Goal: Contribute content: Contribute content

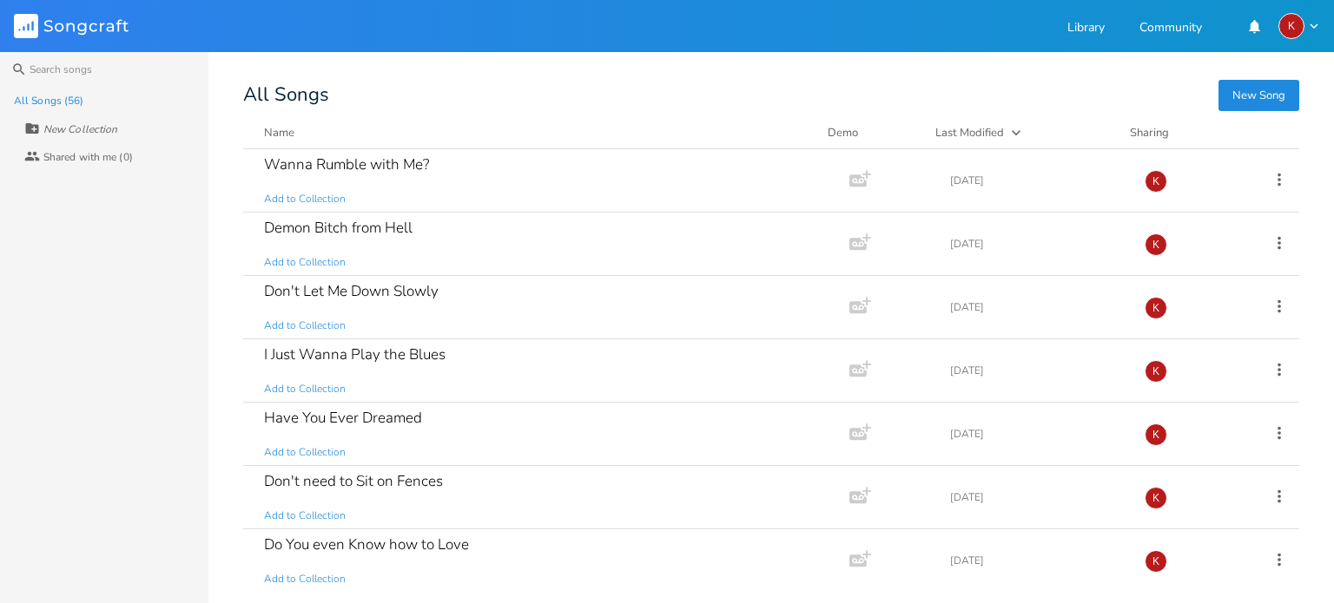
click at [1269, 89] on button "New Song" at bounding box center [1258, 95] width 81 height 31
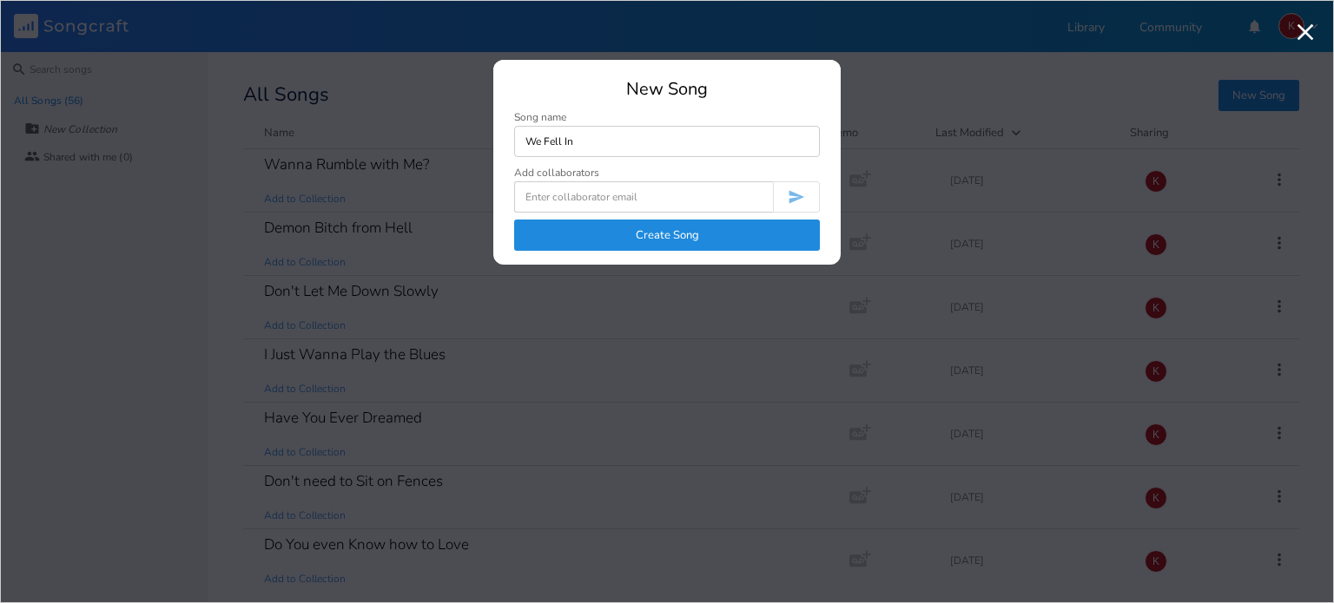
type input "We Fell In"
click at [670, 232] on button "Create Song" at bounding box center [667, 235] width 306 height 31
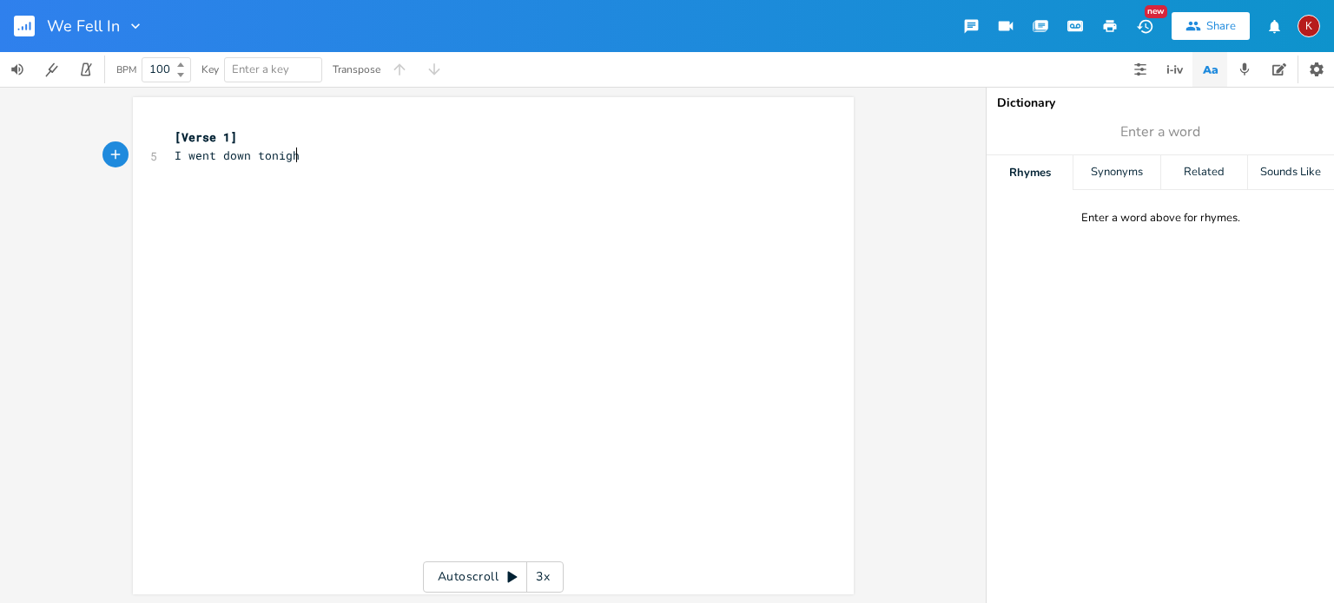
type textarea "I went down tonight"
type textarea "drinks and fireside"
type input "night"
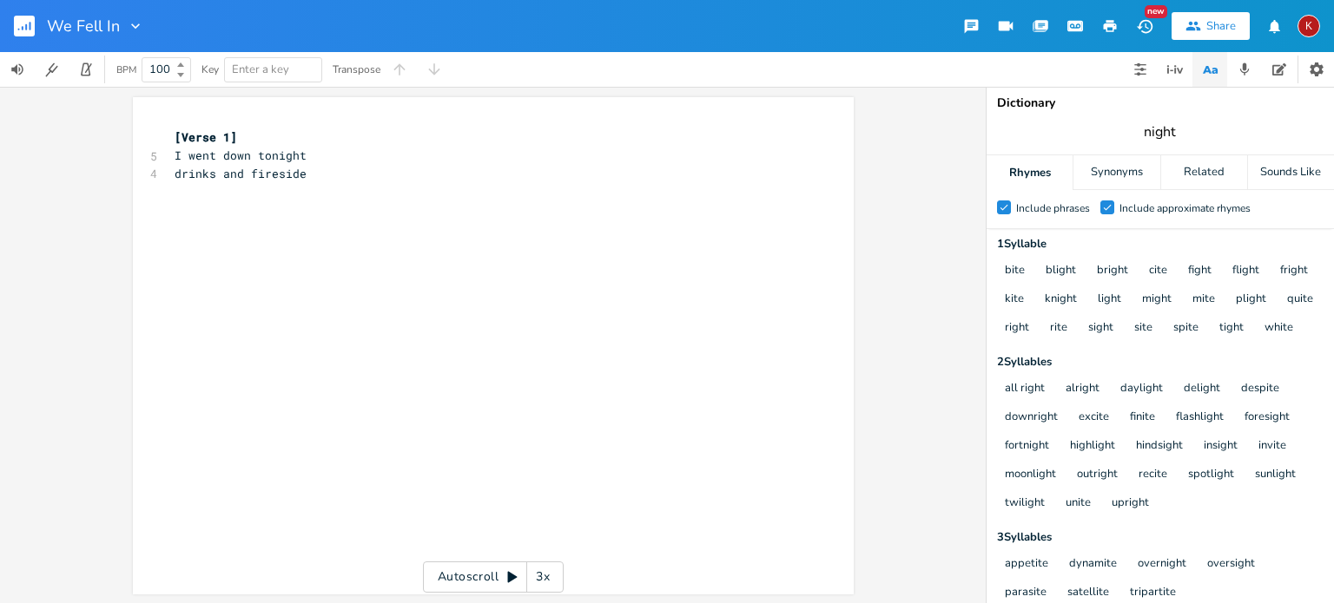
click at [1160, 136] on input "night" at bounding box center [1160, 131] width 32 height 19
type input "love"
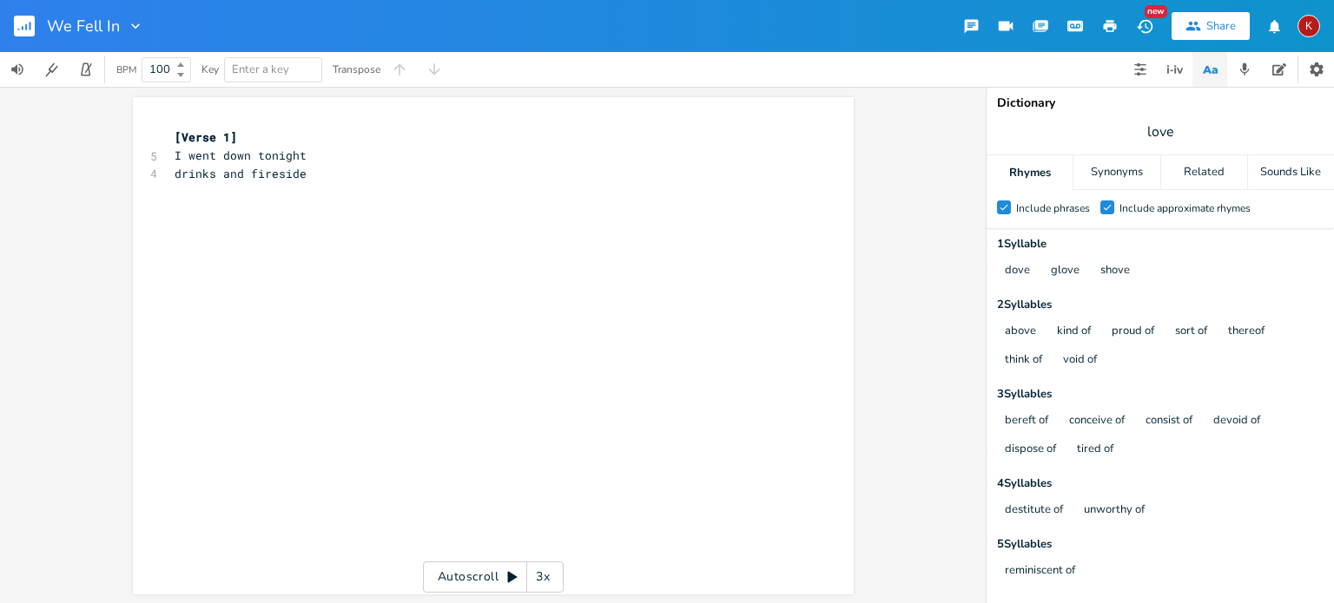
scroll to position [0, 0]
click at [296, 179] on span "drinks and fireside" at bounding box center [241, 174] width 132 height 16
type textarea "we fell in"
type textarea "to love"
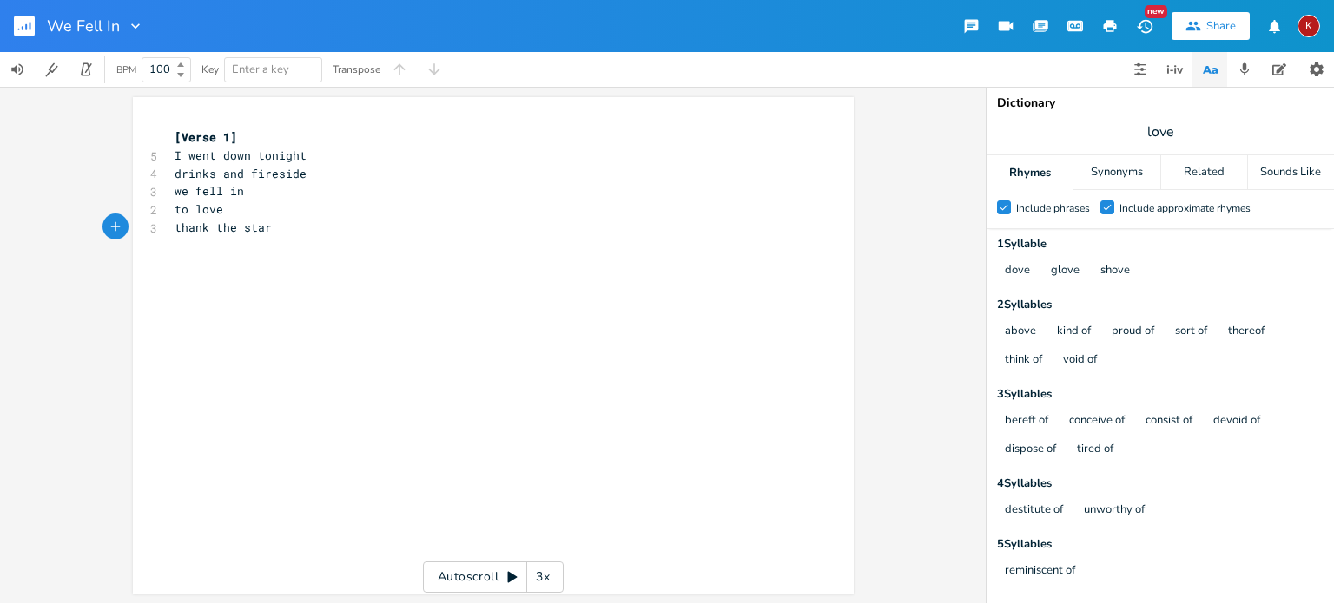
type textarea "thank the stars"
type textarea "above"
click at [175, 190] on span "we fell in" at bounding box center [209, 191] width 69 height 16
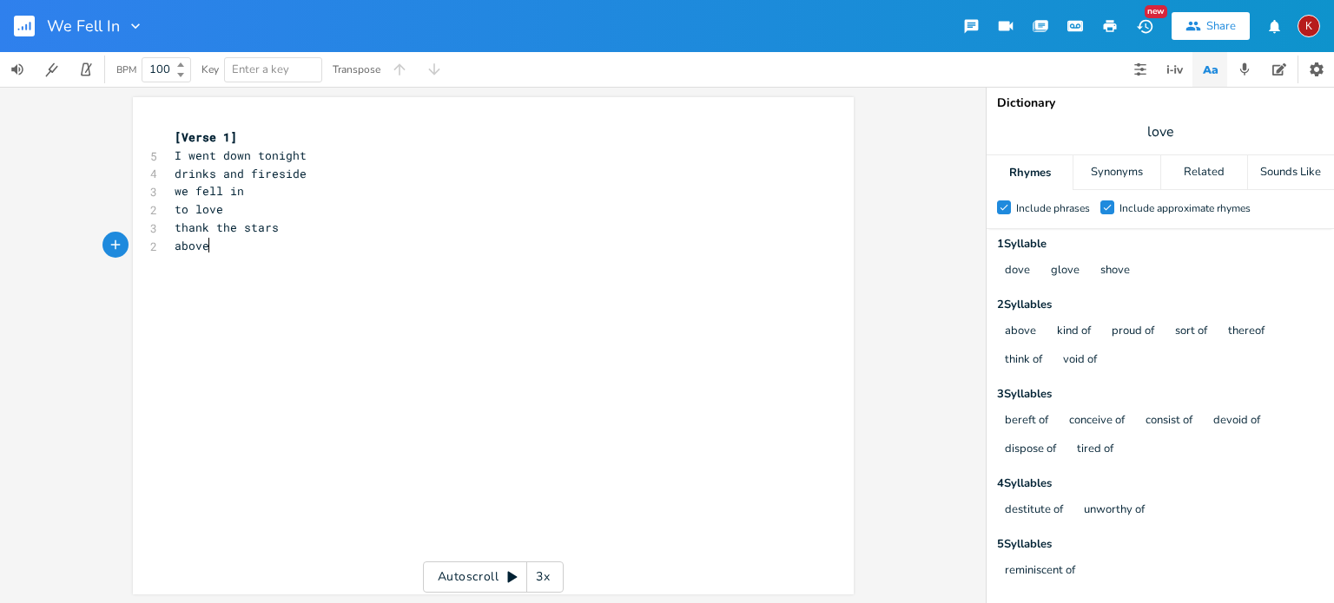
click at [221, 247] on pre "above" at bounding box center [484, 246] width 627 height 18
type textarea "sand around my feet"
click at [1163, 131] on input "love" at bounding box center [1160, 131] width 27 height 19
type input "feet"
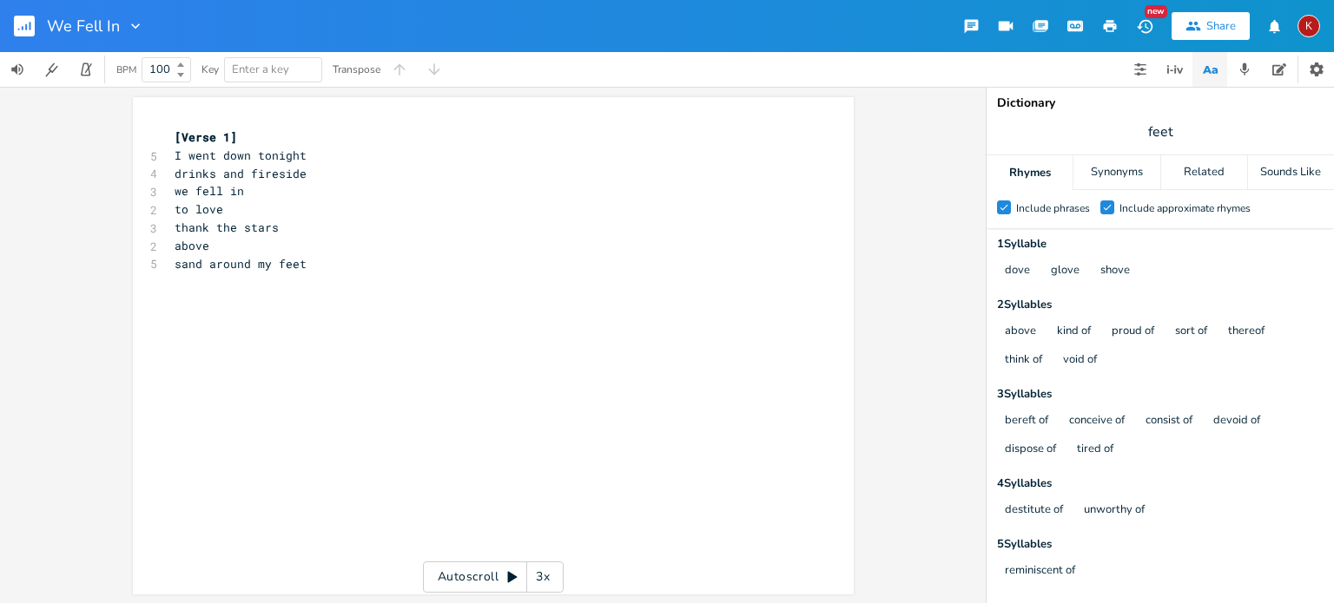
click at [1199, 141] on span "feet" at bounding box center [1159, 131] width 347 height 31
click at [1174, 135] on span "feet" at bounding box center [1159, 131] width 347 height 31
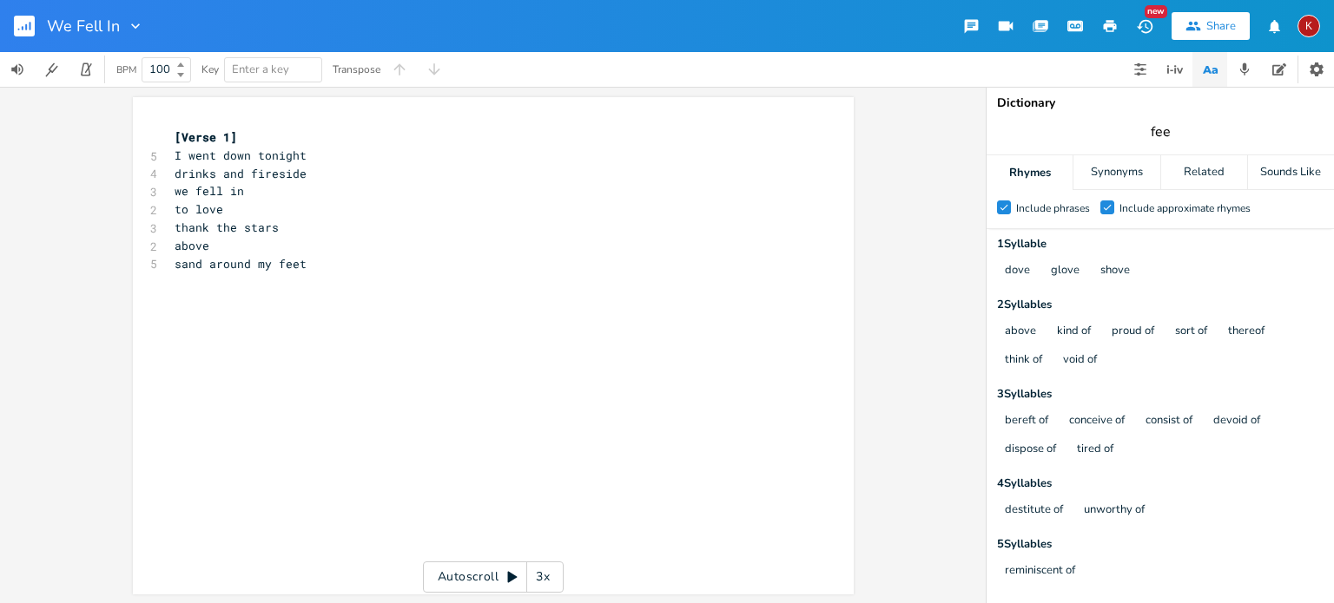
type input "feet"
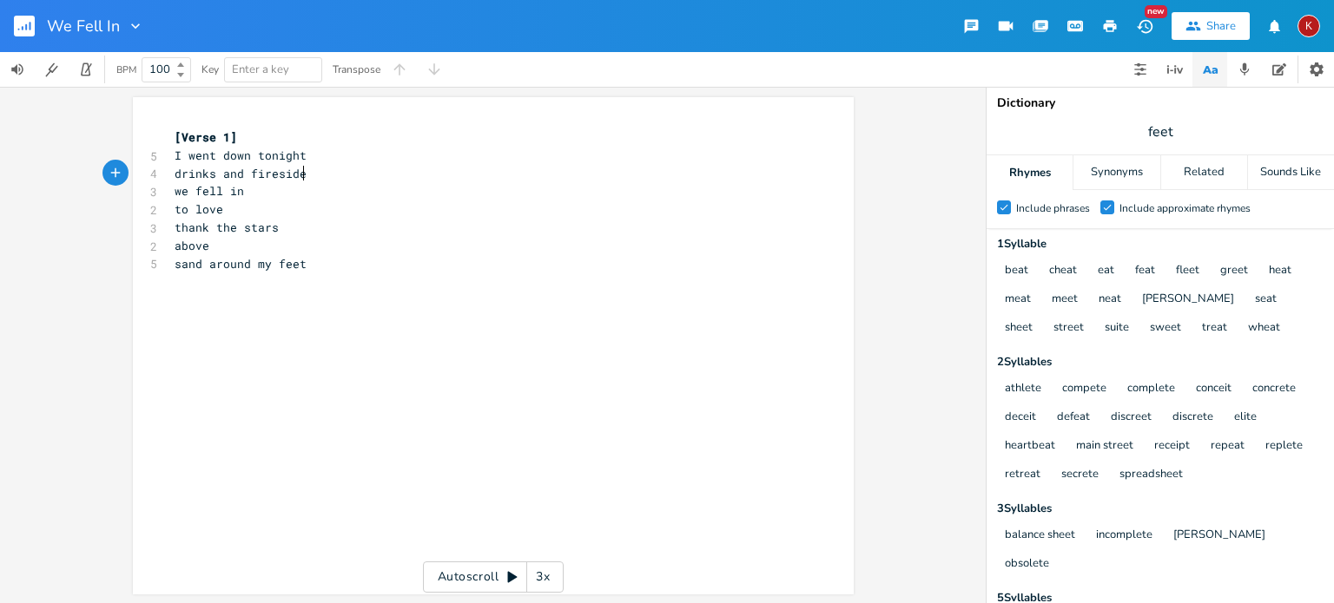
scroll to position [0, 0]
click at [295, 173] on span "drinks and fireside" at bounding box center [241, 174] width 132 height 16
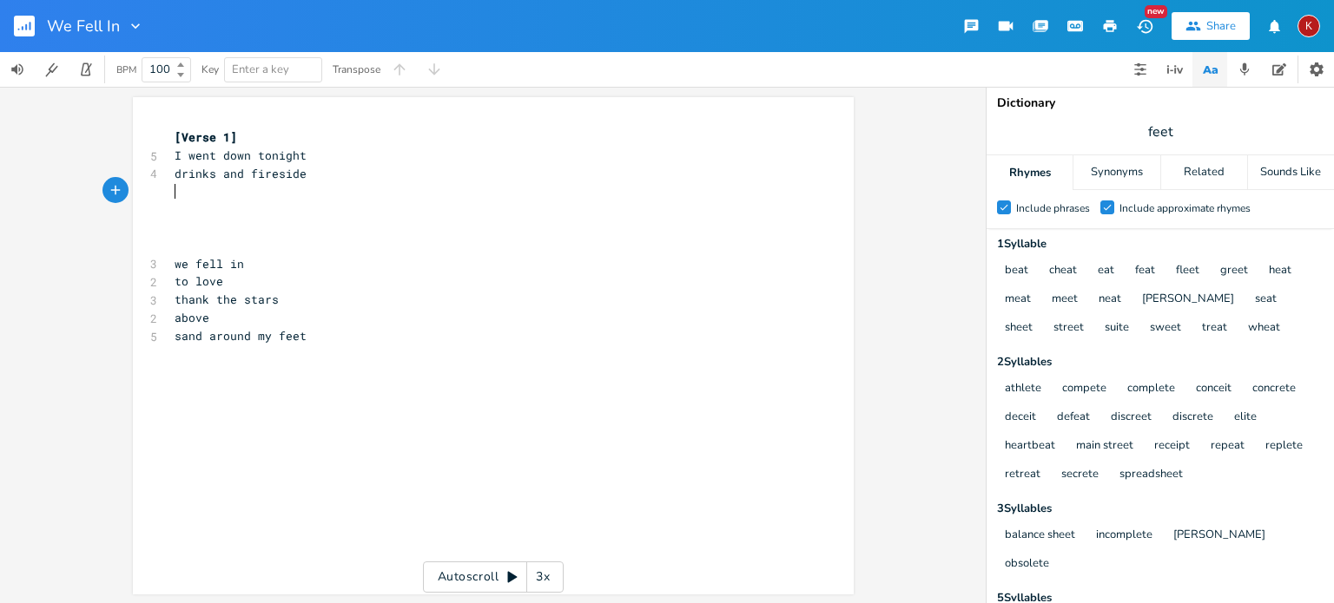
click at [176, 201] on pre "​" at bounding box center [484, 210] width 627 height 18
type textarea "you look good"
click at [1157, 134] on input "feet" at bounding box center [1160, 131] width 24 height 19
type input "right"
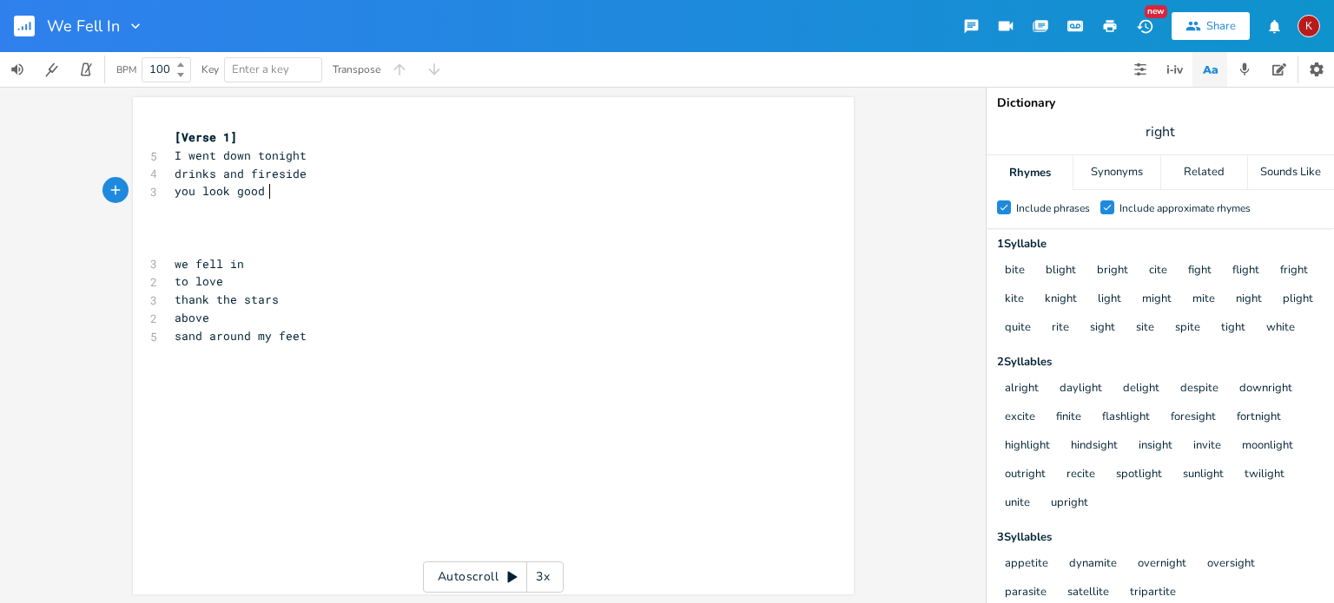
click at [270, 190] on pre "you look good" at bounding box center [484, 191] width 627 height 18
type textarea "alright"
click at [1157, 130] on input "right" at bounding box center [1160, 131] width 30 height 19
type input "side"
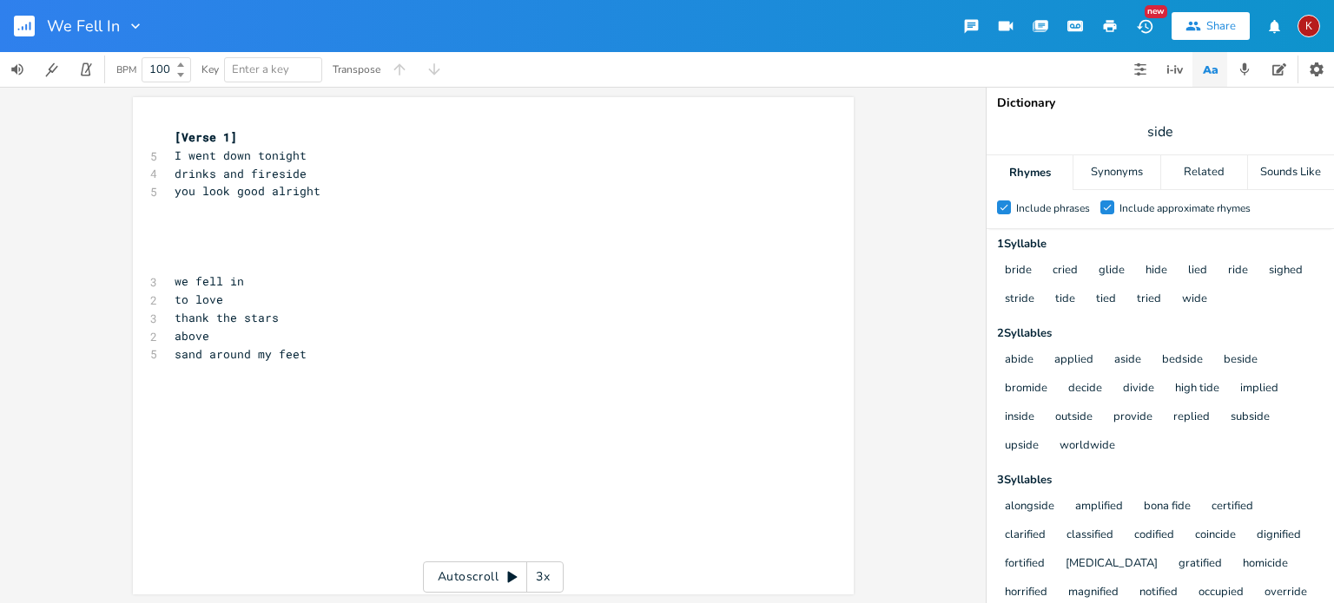
scroll to position [0, 0]
click at [320, 192] on pre "you look good alright" at bounding box center [484, 191] width 627 height 18
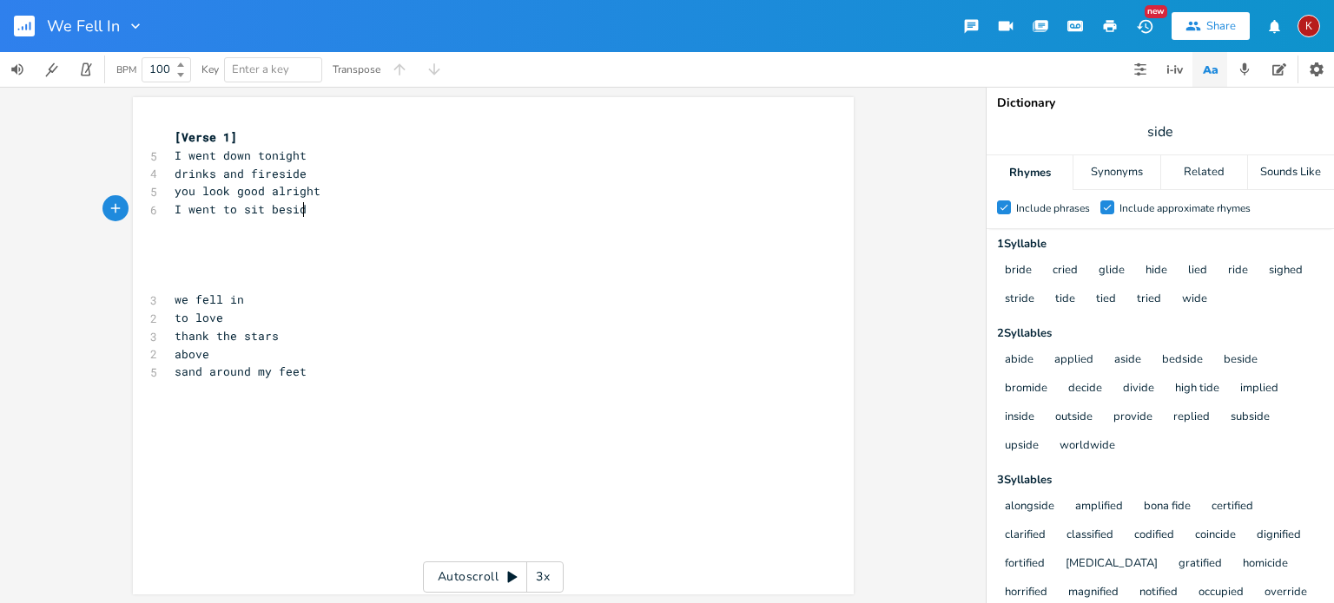
type textarea "I went to sit beside"
click at [175, 208] on span "I went to sit beside" at bounding box center [244, 209] width 139 height 16
type textarea "You I sat"
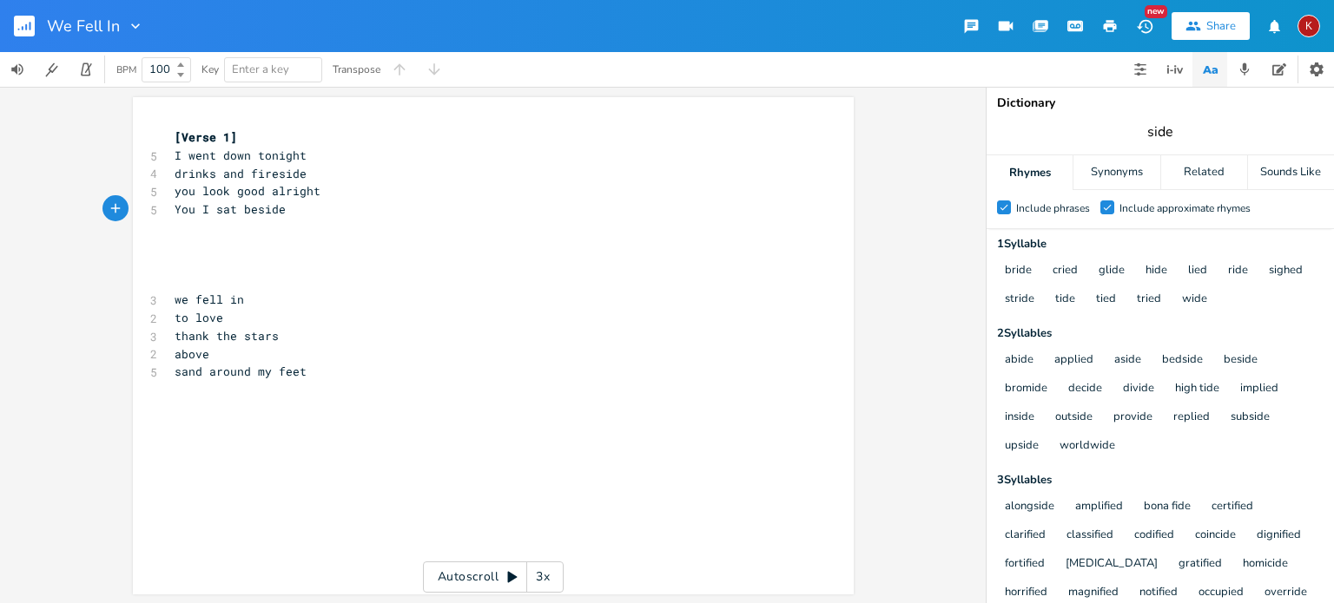
click at [1156, 131] on input "side" at bounding box center [1160, 131] width 26 height 19
type input "said"
drag, startPoint x: 285, startPoint y: 212, endPoint x: 166, endPoint y: 218, distance: 119.1
click at [171, 218] on pre "You I sat beside" at bounding box center [484, 210] width 627 height 18
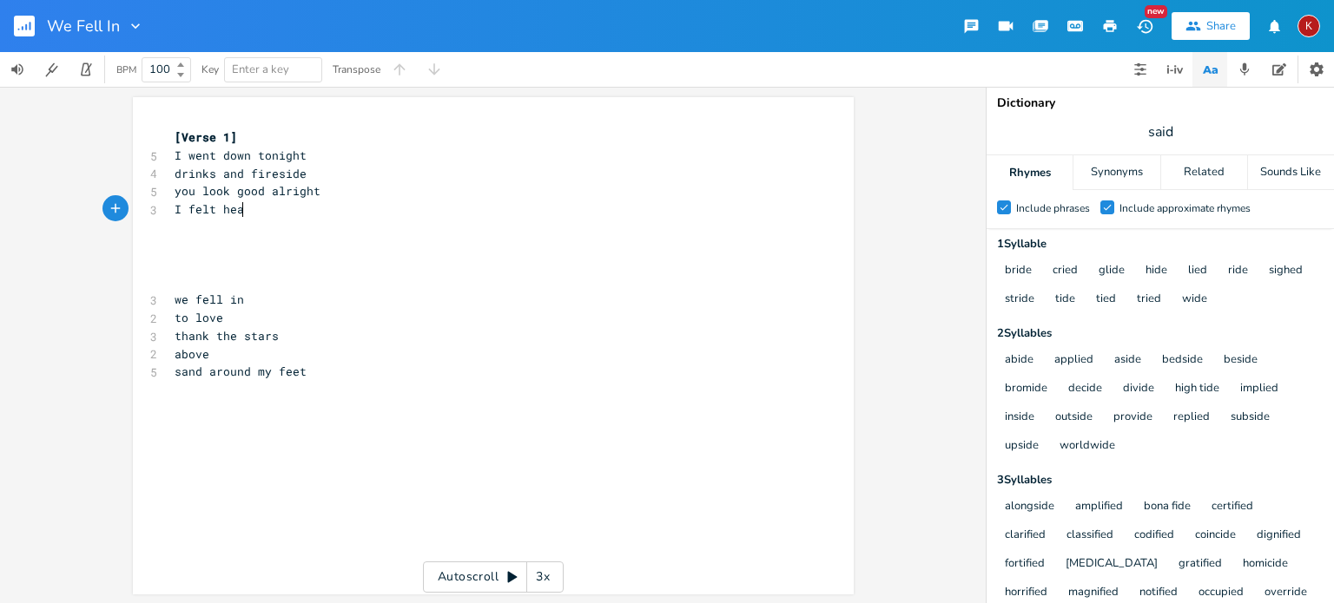
type textarea "I felt heat"
type textarea "my tongue was tied"
click at [260, 208] on span "my tongue was tied" at bounding box center [237, 209] width 125 height 16
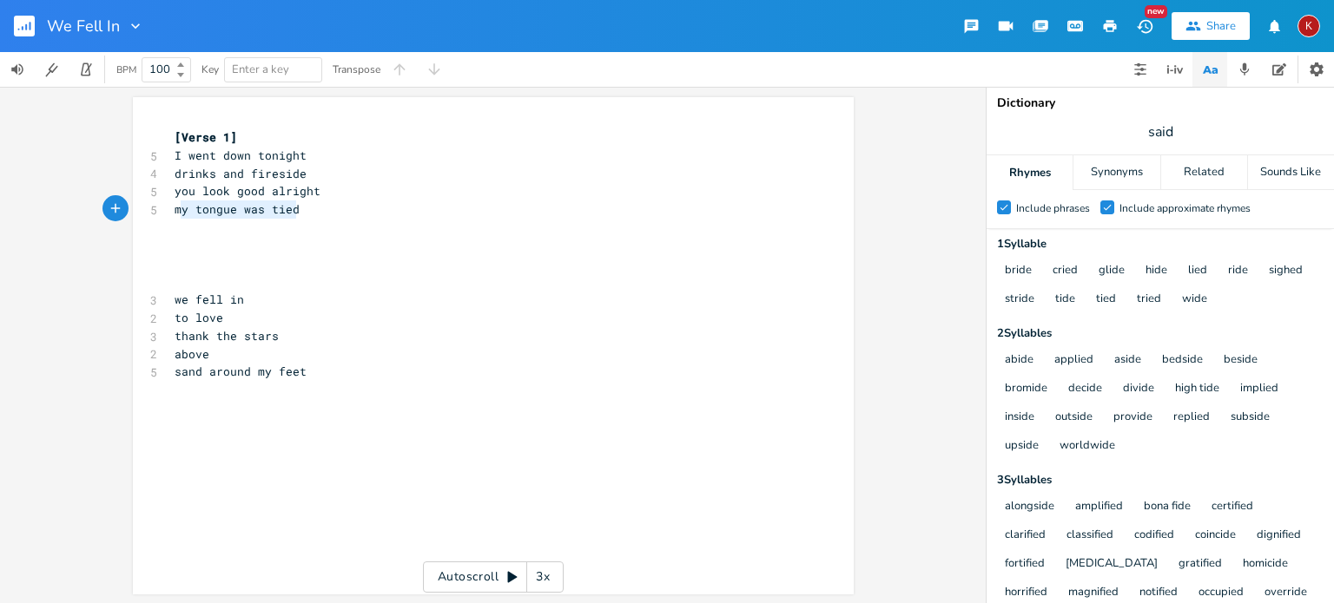
type textarea "my tongue was tied"
drag, startPoint x: 299, startPoint y: 210, endPoint x: 172, endPoint y: 212, distance: 126.8
click at [172, 212] on pre "my tongue was tied" at bounding box center [484, 210] width 627 height 18
type textarea "long hair"
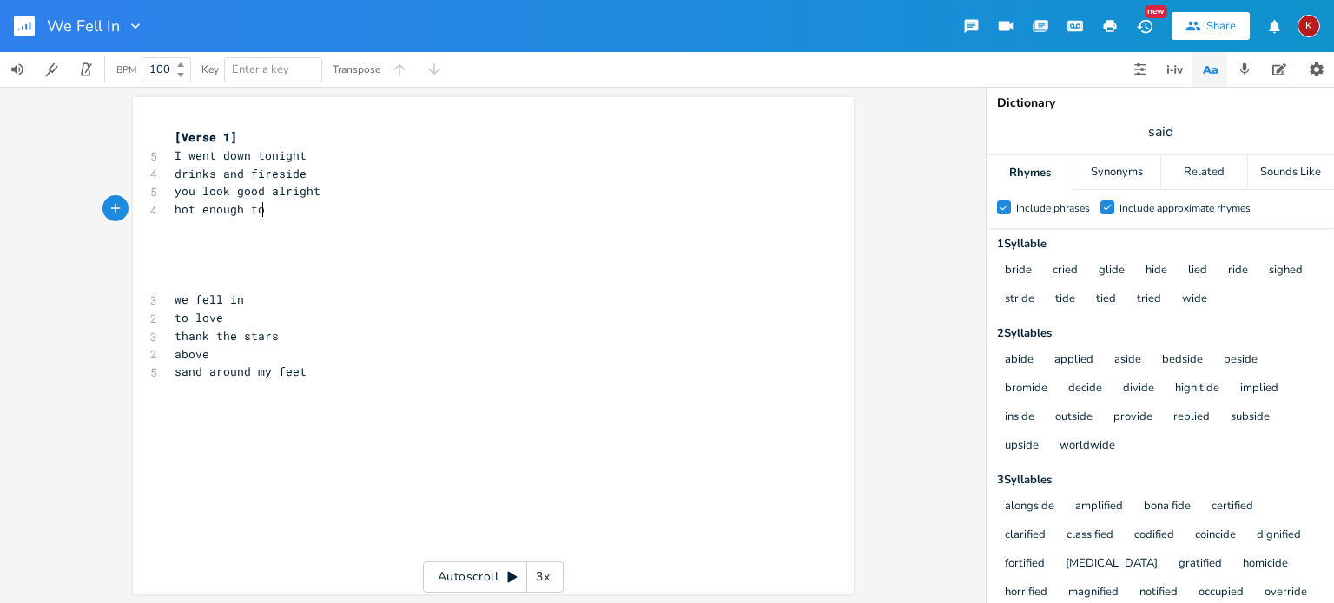
type textarea "hot enough to"
click at [292, 190] on span "you look good alright" at bounding box center [248, 191] width 146 height 16
type textarea "to me"
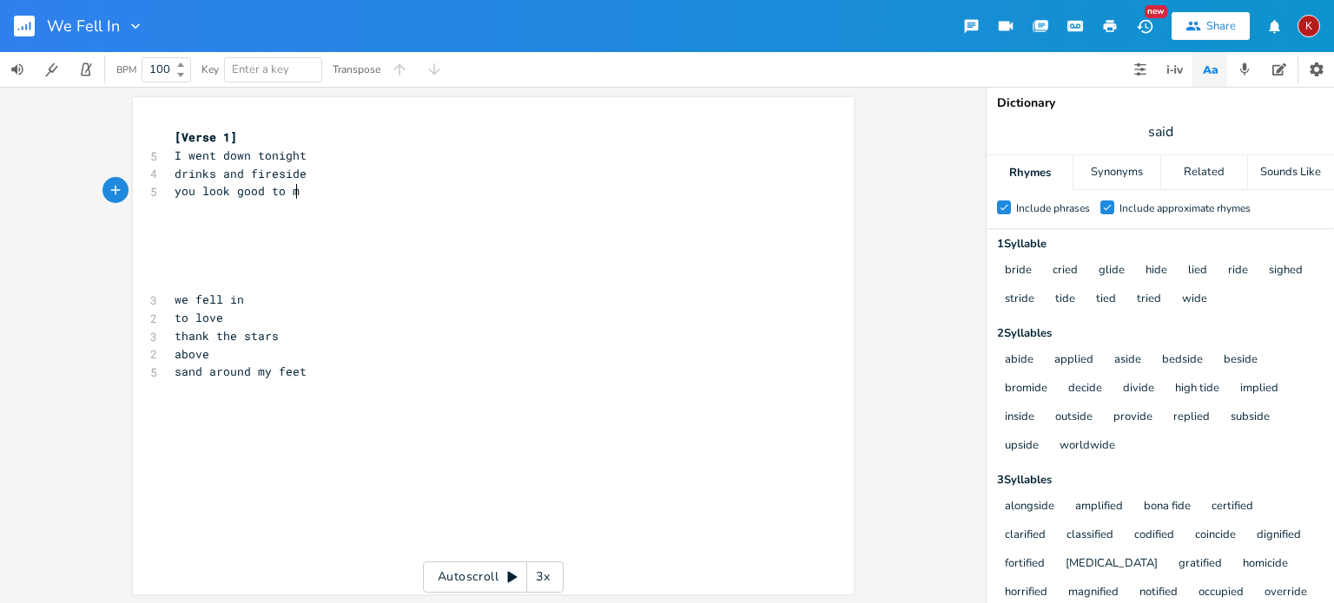
scroll to position [0, 28]
click at [1156, 134] on input "said" at bounding box center [1160, 131] width 26 height 19
type input "me"
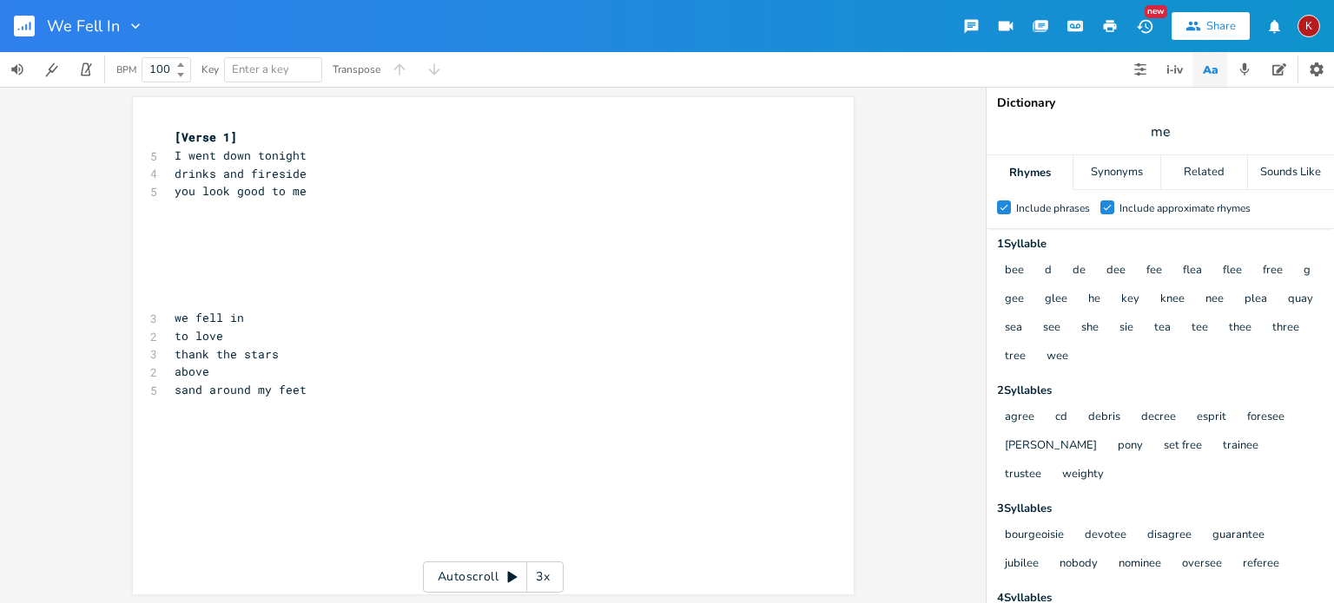
scroll to position [0, 0]
click at [227, 213] on pre "​" at bounding box center [484, 210] width 627 height 18
type textarea "laugi"
type textarea "[PERSON_NAME]"
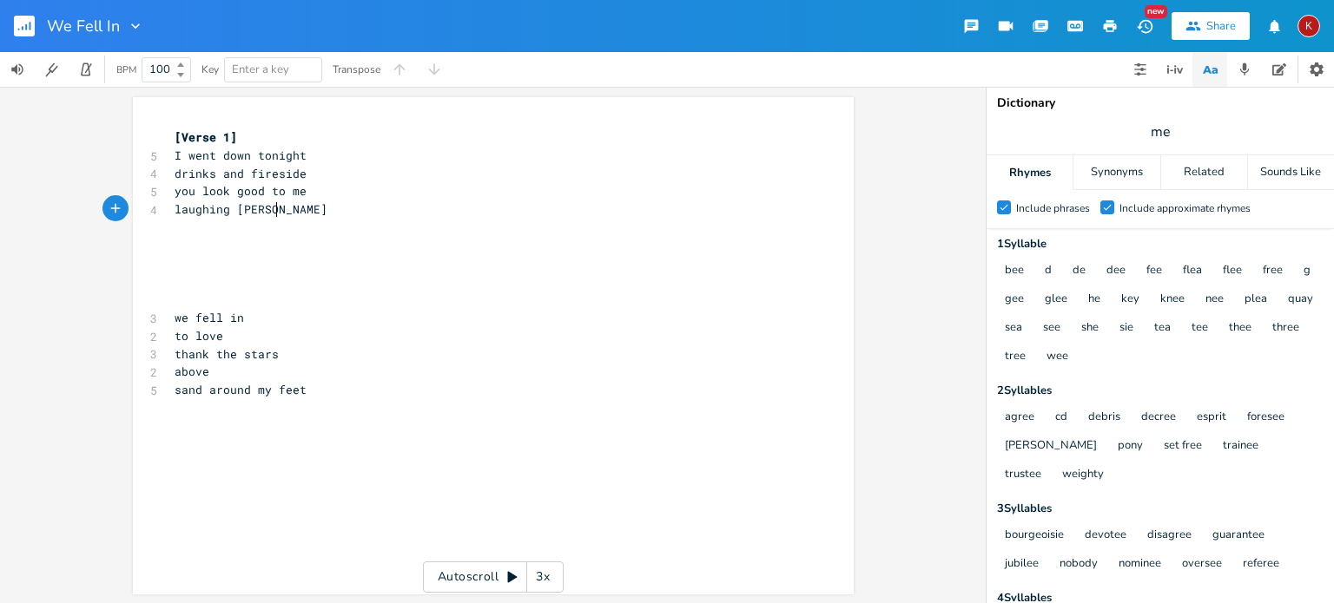
scroll to position [0, 60]
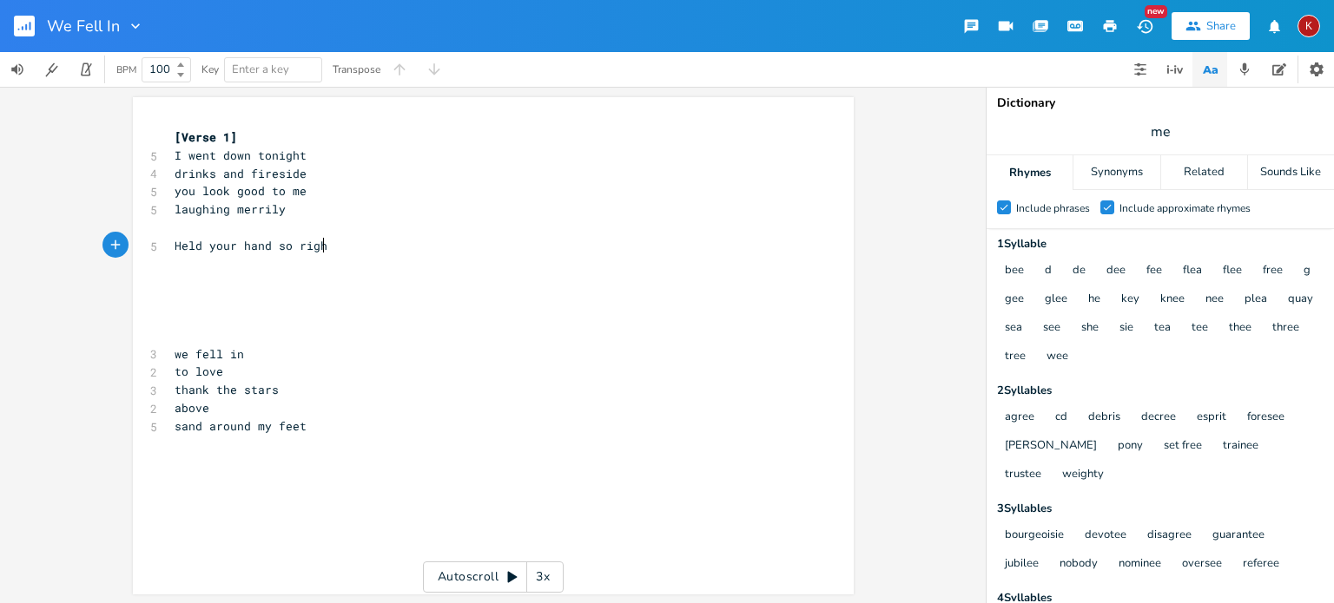
type textarea "Held your hand so right"
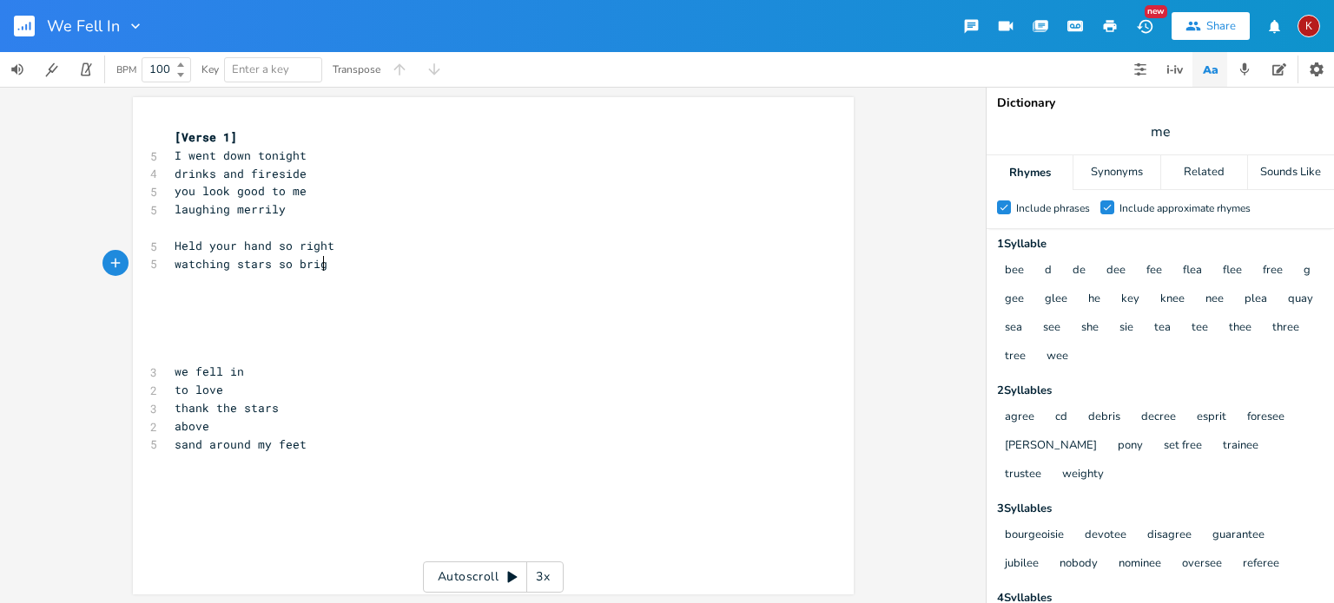
type textarea "watching stars so bright"
click at [171, 176] on pre "drinks and fireside" at bounding box center [484, 174] width 627 height 18
type textarea "cool"
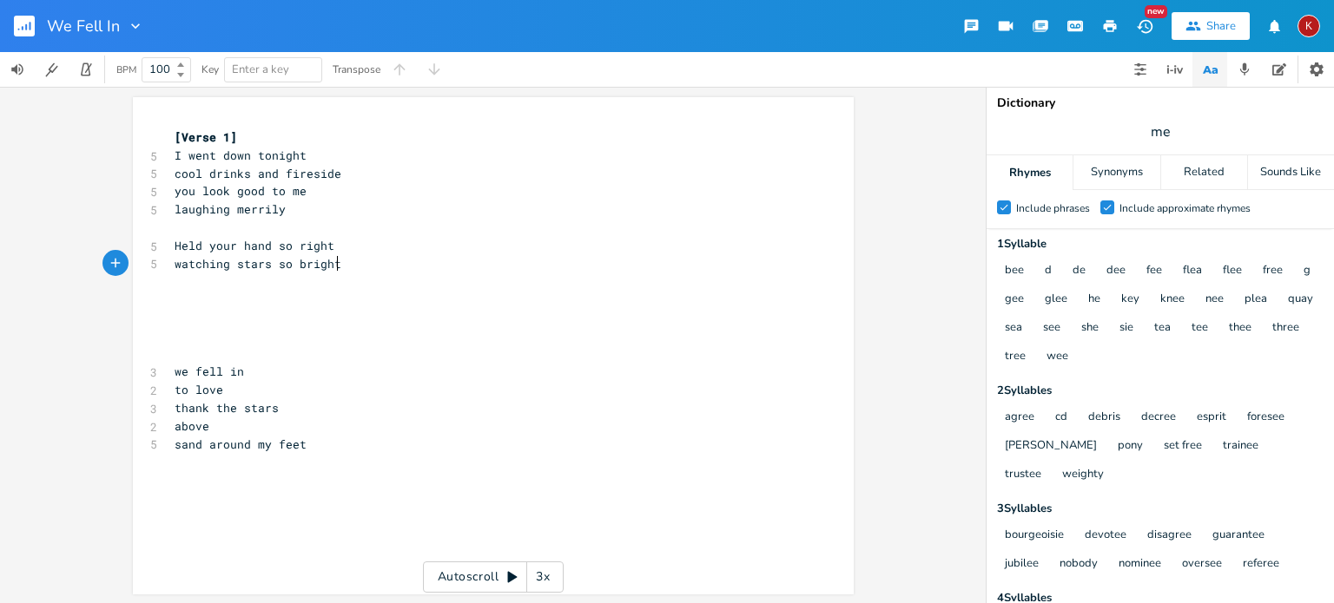
click at [343, 266] on pre "watching stars so bright" at bounding box center [484, 264] width 627 height 18
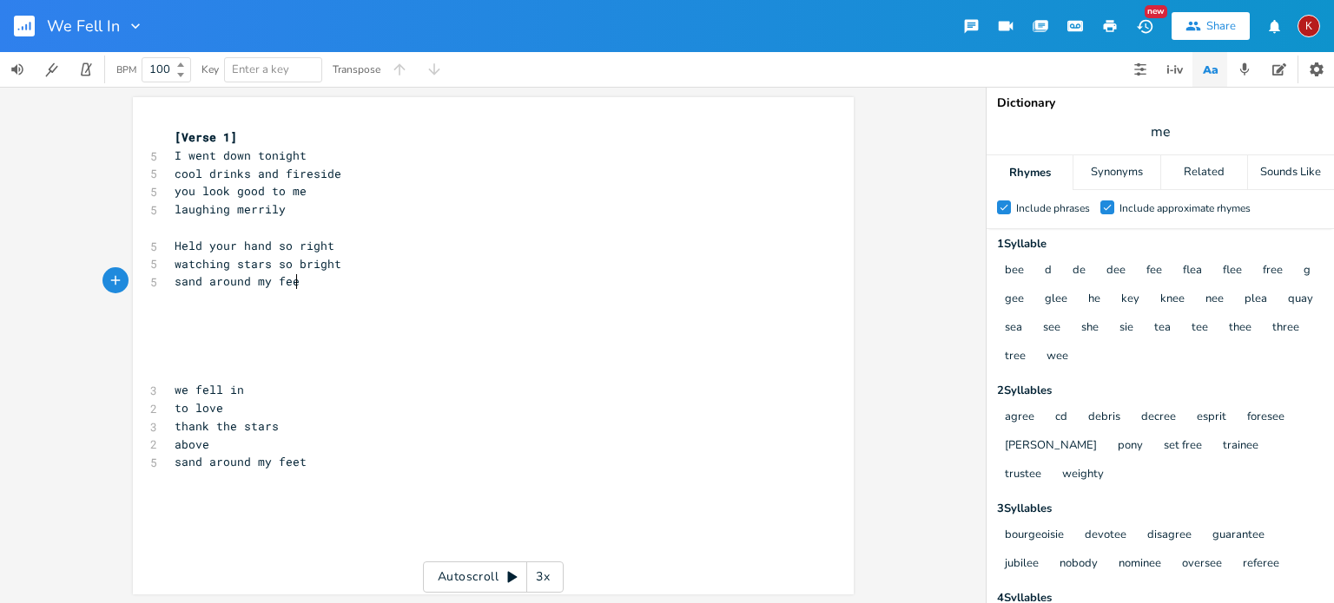
type textarea "sand around my feet"
click at [1160, 131] on input "me" at bounding box center [1160, 131] width 20 height 19
type input "d"
type input "feet"
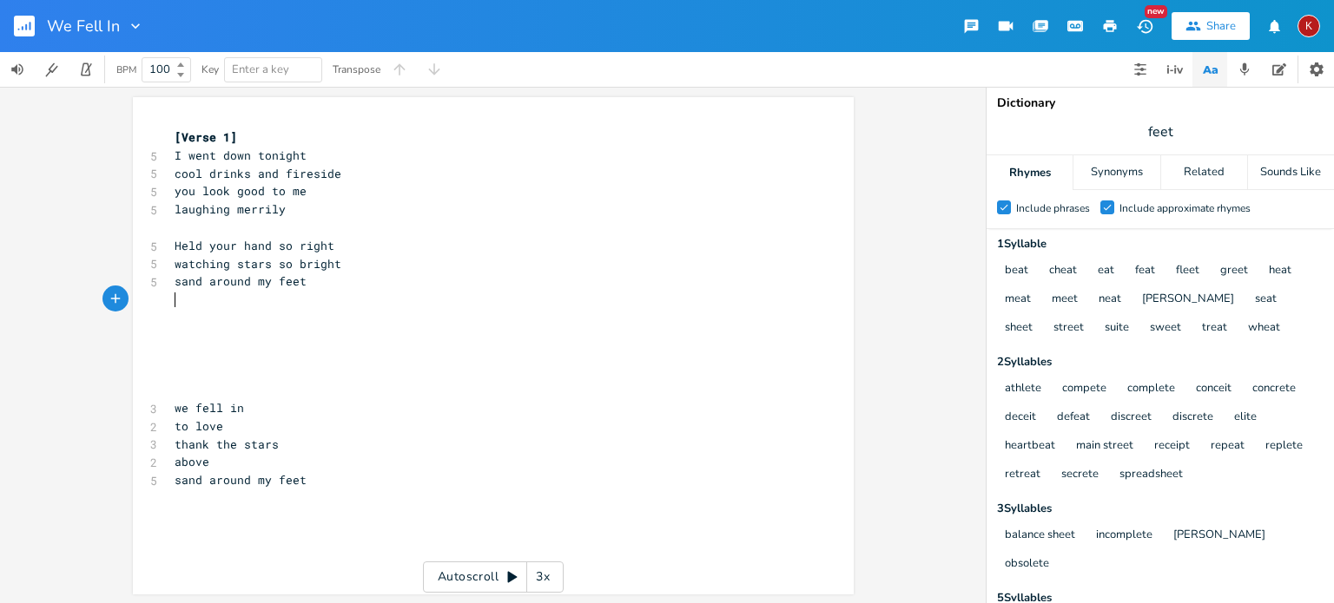
scroll to position [0, 0]
click at [281, 308] on pre "​" at bounding box center [484, 300] width 627 height 18
type textarea "You said I was sweet"
click at [182, 354] on pre "​" at bounding box center [484, 355] width 627 height 18
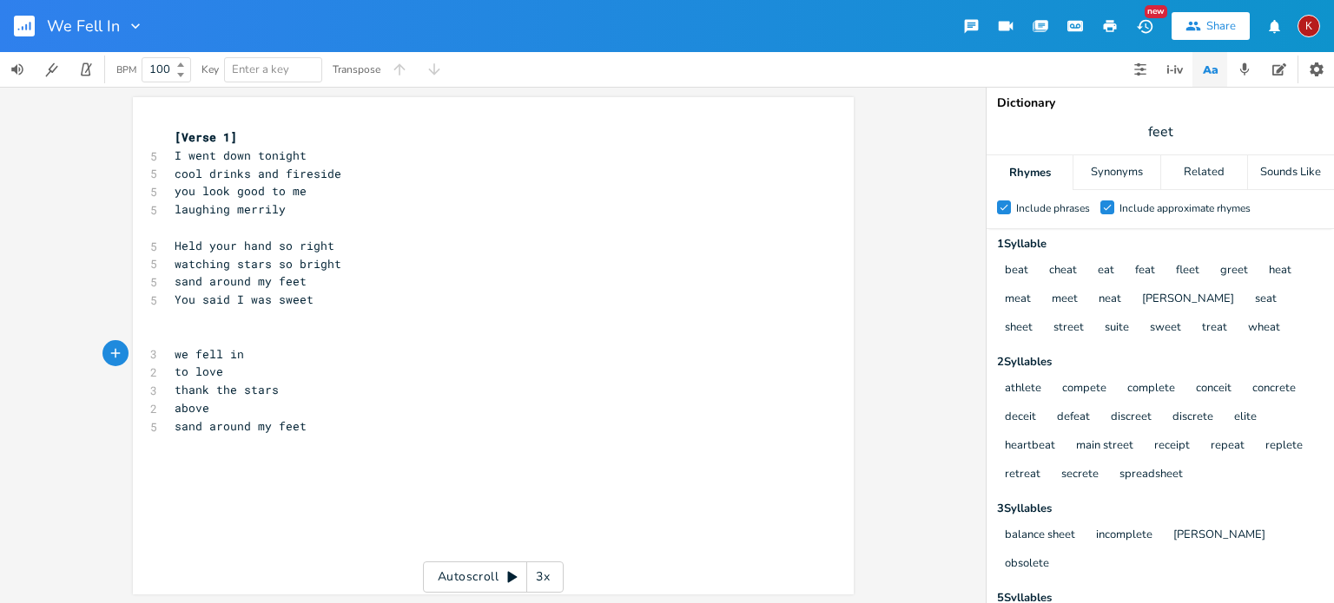
click at [213, 426] on span "sand around my feet" at bounding box center [241, 427] width 132 height 16
type textarea "sand around my feet"
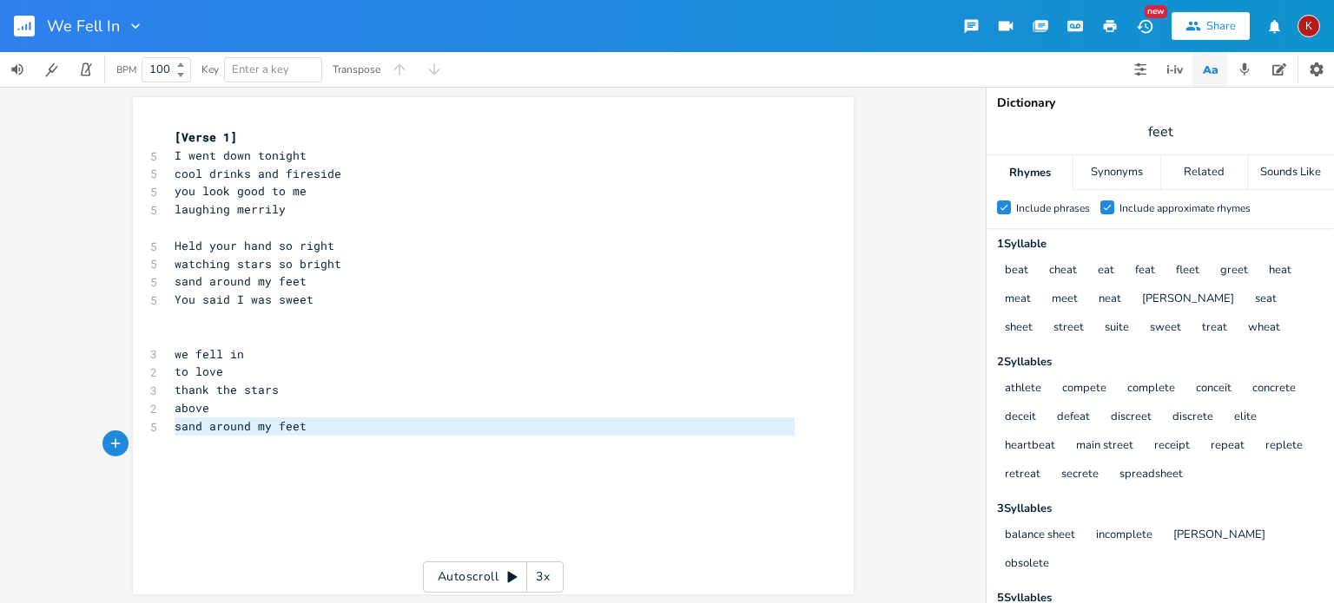
click at [213, 426] on span "sand around my feet" at bounding box center [241, 427] width 132 height 16
click at [309, 427] on pre "sand around my feet" at bounding box center [484, 427] width 627 height 18
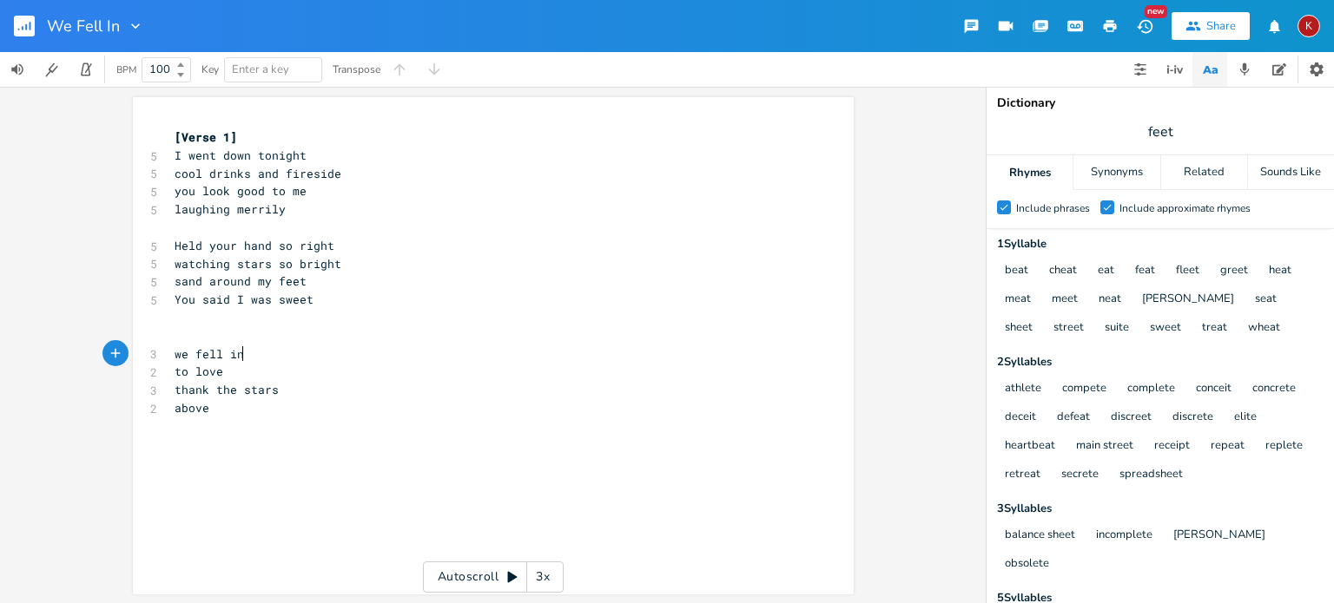
click at [253, 354] on pre "we fell in" at bounding box center [484, 355] width 627 height 18
type textarea ","
click at [280, 372] on pre "thank the stars" at bounding box center [484, 372] width 627 height 18
type textarea ","
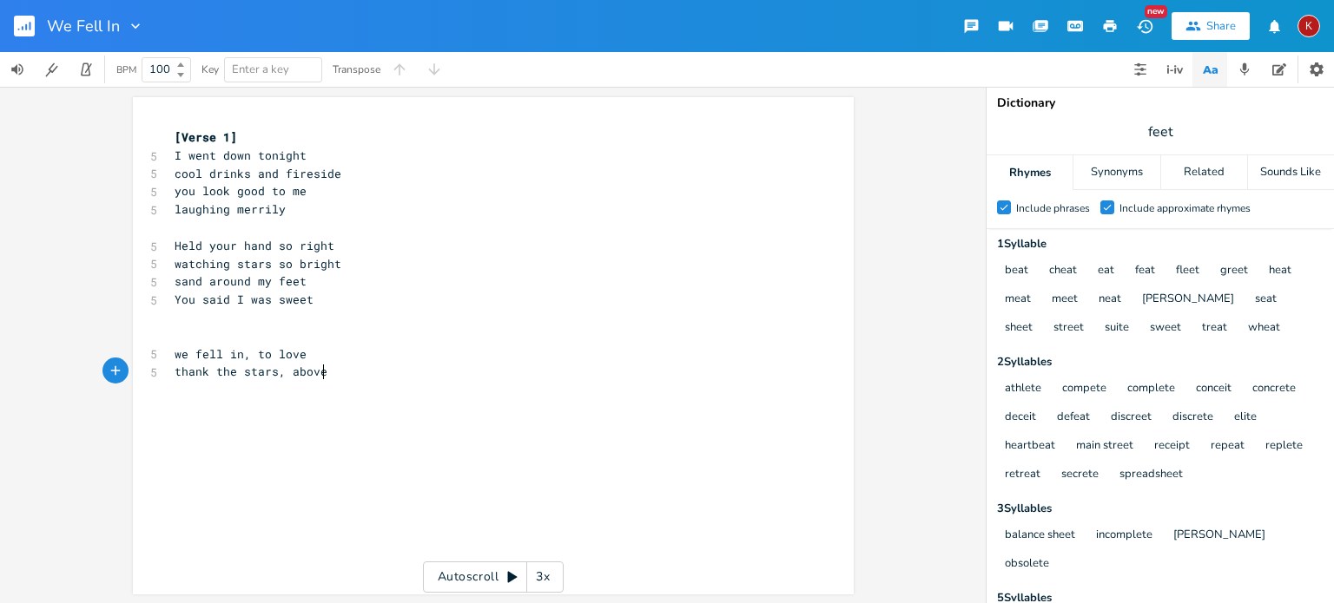
click at [332, 375] on pre "thank the stars, above" at bounding box center [484, 372] width 627 height 18
type textarea "is this real or"
click at [1157, 131] on input "feet" at bounding box center [1160, 131] width 24 height 19
click at [281, 392] on pre "is this real or" at bounding box center [484, 390] width 627 height 18
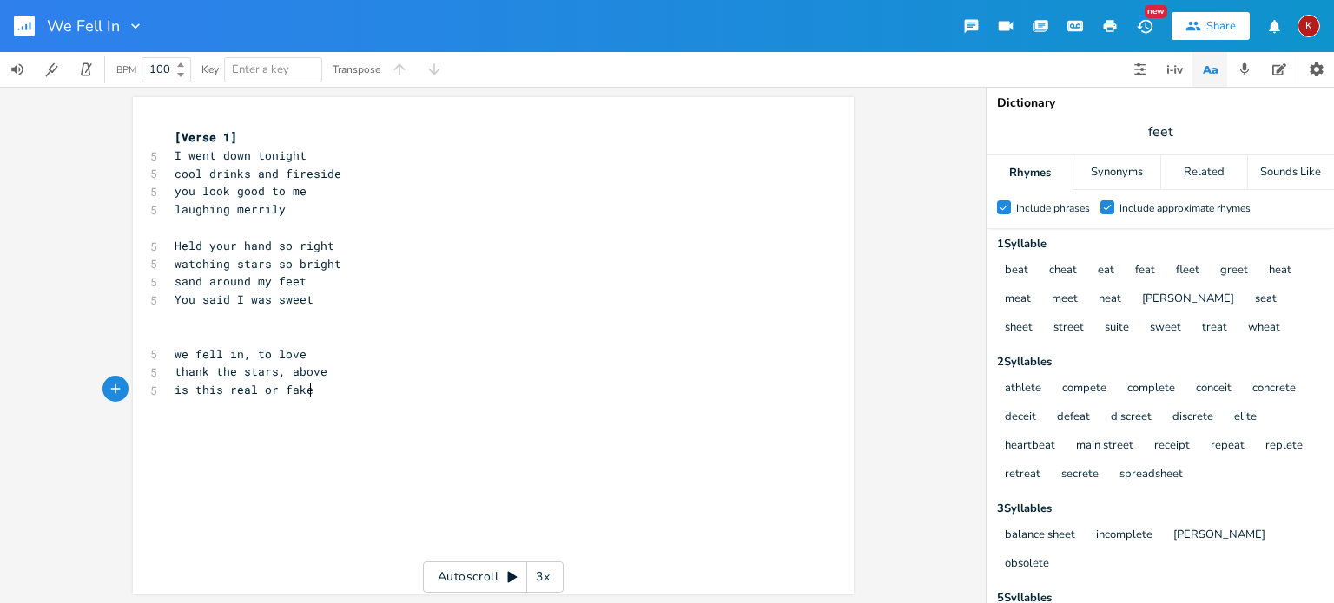
scroll to position [0, 23]
type textarea "fake"
click at [1155, 138] on input "feet" at bounding box center [1160, 131] width 24 height 19
type input "fake"
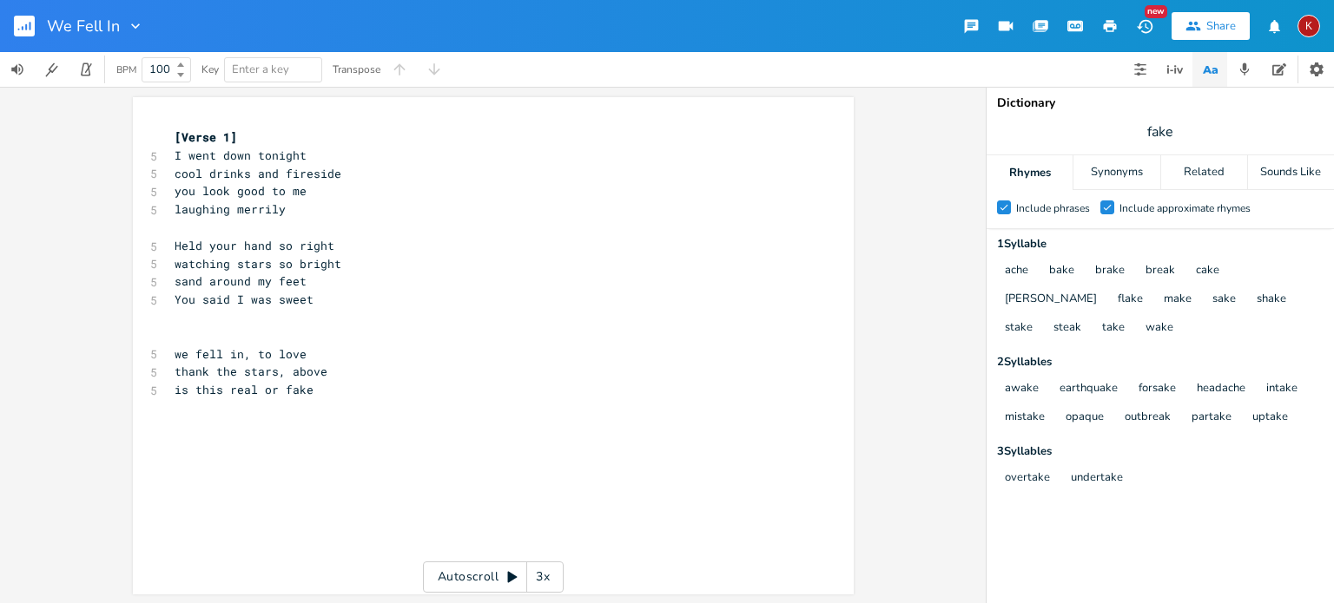
click at [286, 390] on span "is this real or fake" at bounding box center [244, 390] width 139 height 16
type textarea "dre"
type textarea "amI"
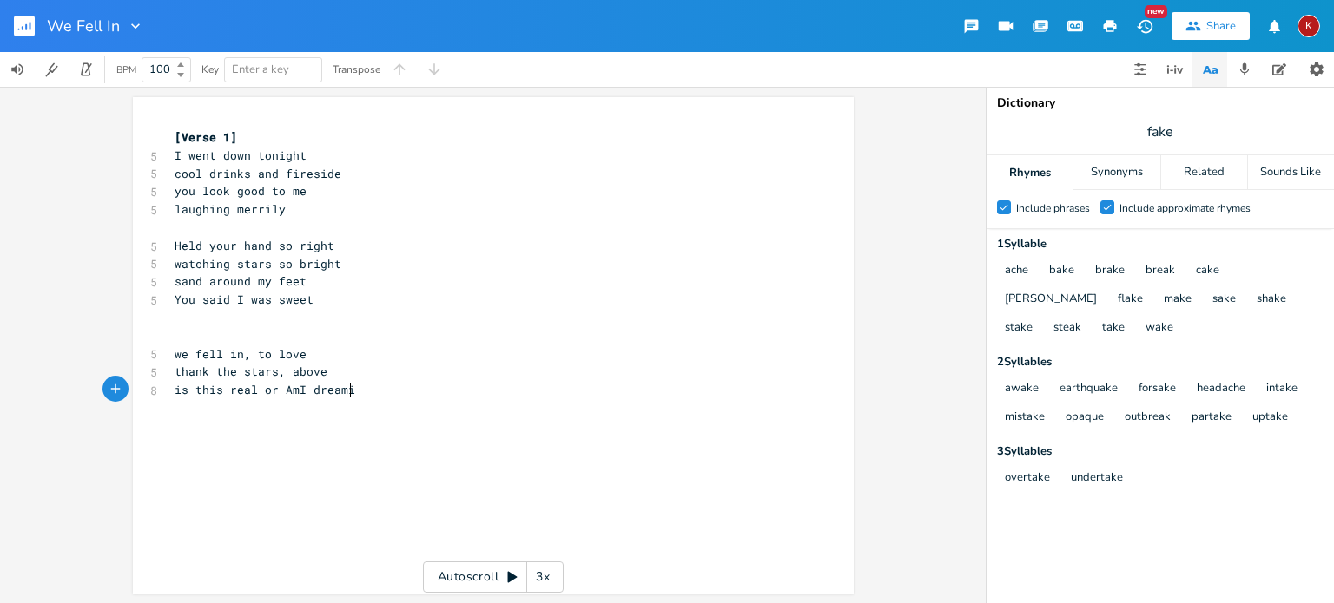
scroll to position [0, 69]
type textarea "amI dreaming"
type textarea "I dreaming, dreaming"
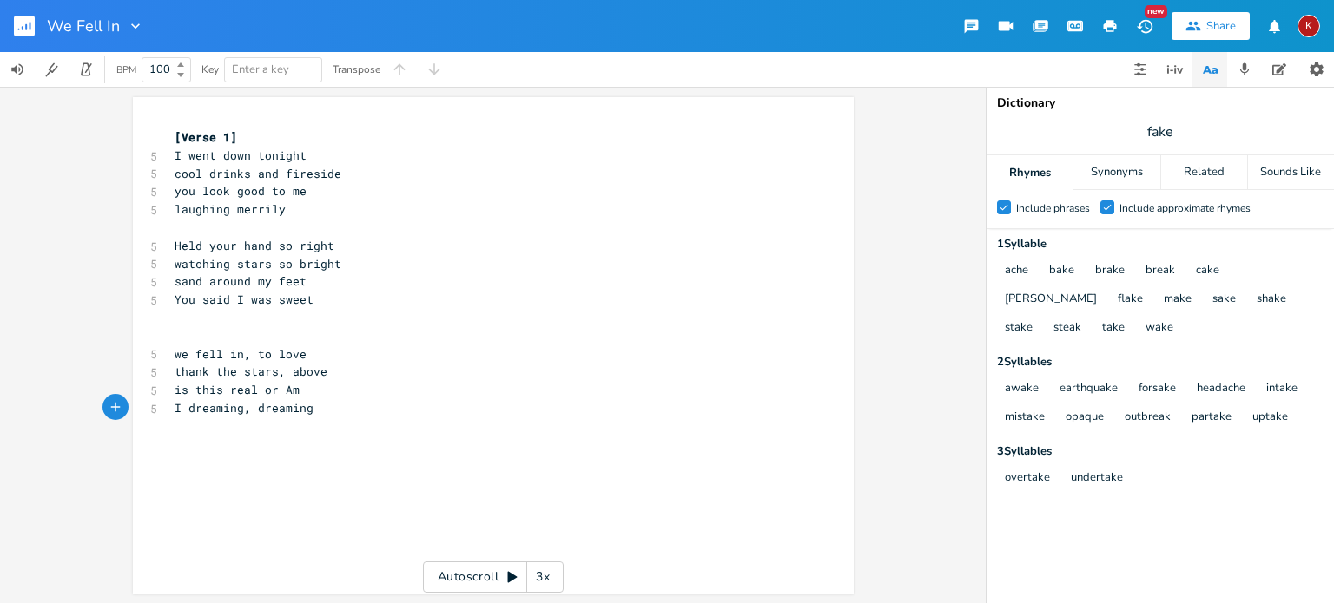
click at [283, 392] on span "is this real or Am" at bounding box center [237, 390] width 125 height 16
type textarea "a"
click at [445, 322] on pre "​" at bounding box center [484, 318] width 627 height 18
click at [313, 406] on pre "I dreaming, dreaming" at bounding box center [484, 408] width 627 height 18
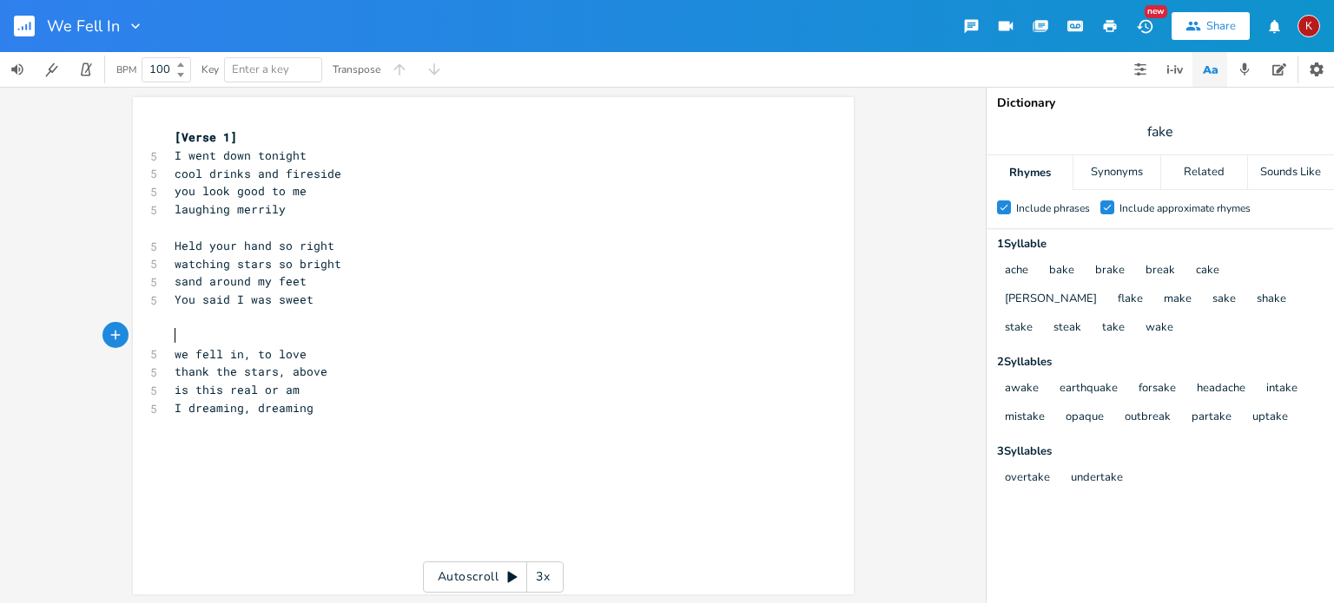
click at [191, 337] on pre "​" at bounding box center [484, 336] width 627 height 18
type textarea "[Chorus]"
click at [323, 410] on pre "I dreaming, dreaming" at bounding box center [484, 407] width 627 height 18
type textarea "we fell in"
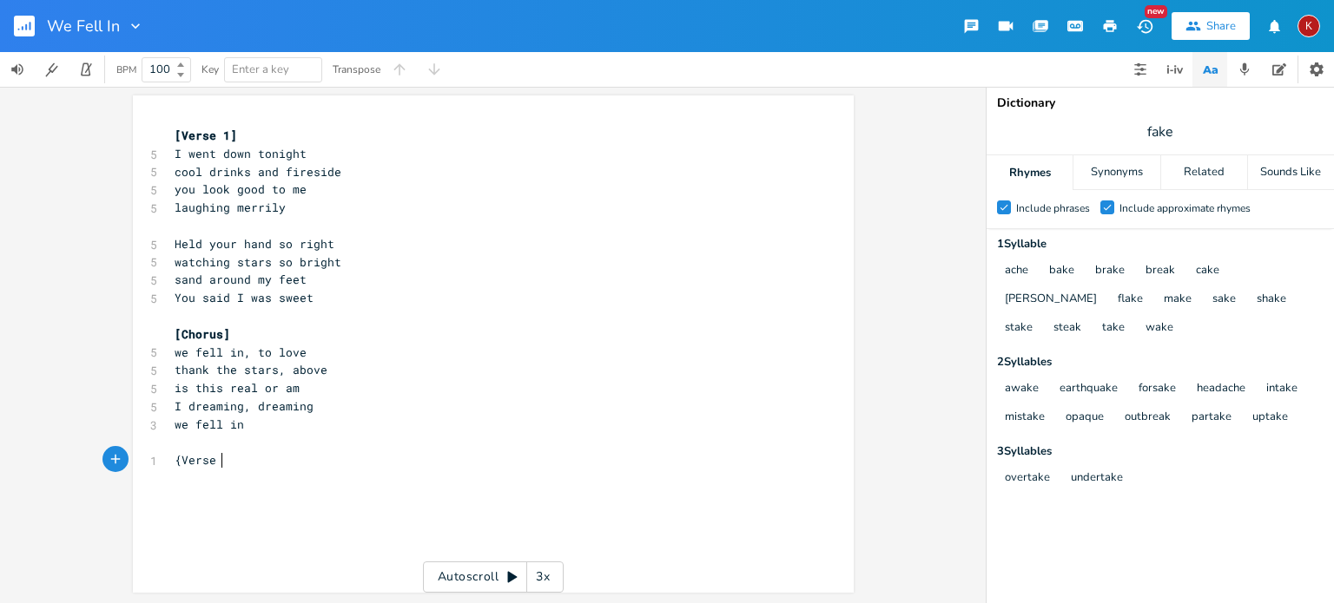
scroll to position [0, 42]
type textarea "{Verse 2]"
click at [176, 462] on span "{Verse 2]" at bounding box center [206, 460] width 63 height 16
type textarea "["
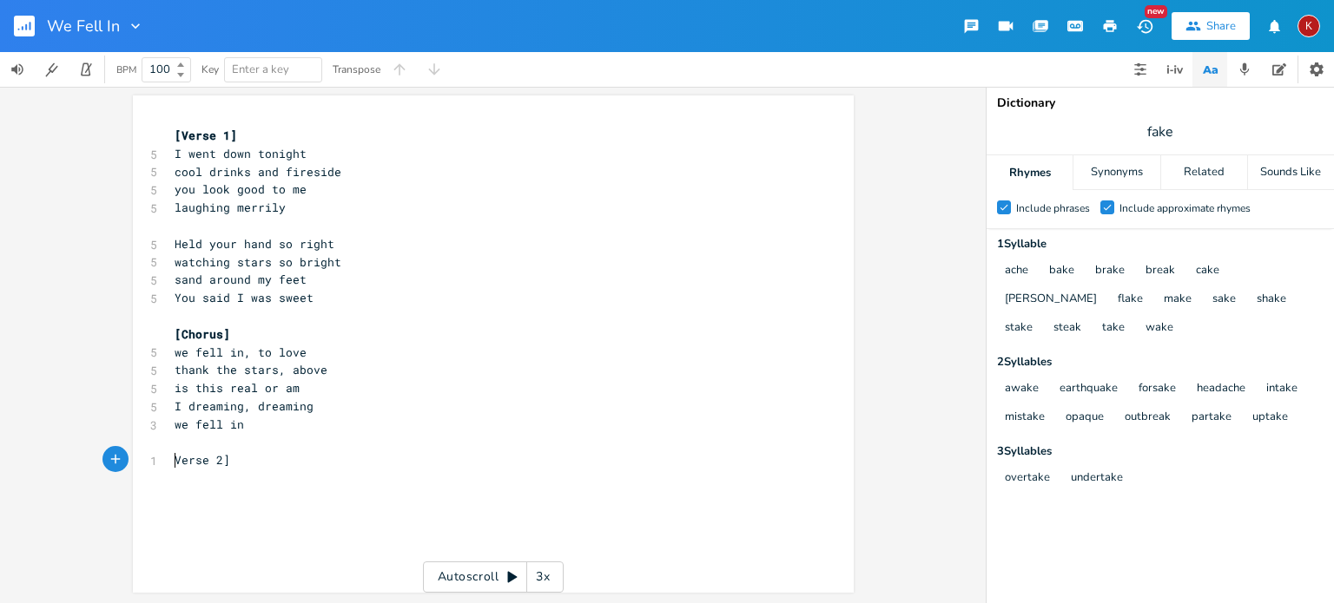
scroll to position [0, 3]
click at [187, 489] on pre "​" at bounding box center [484, 497] width 627 height 18
click at [177, 478] on pre "​" at bounding box center [484, 479] width 627 height 18
type textarea "water"
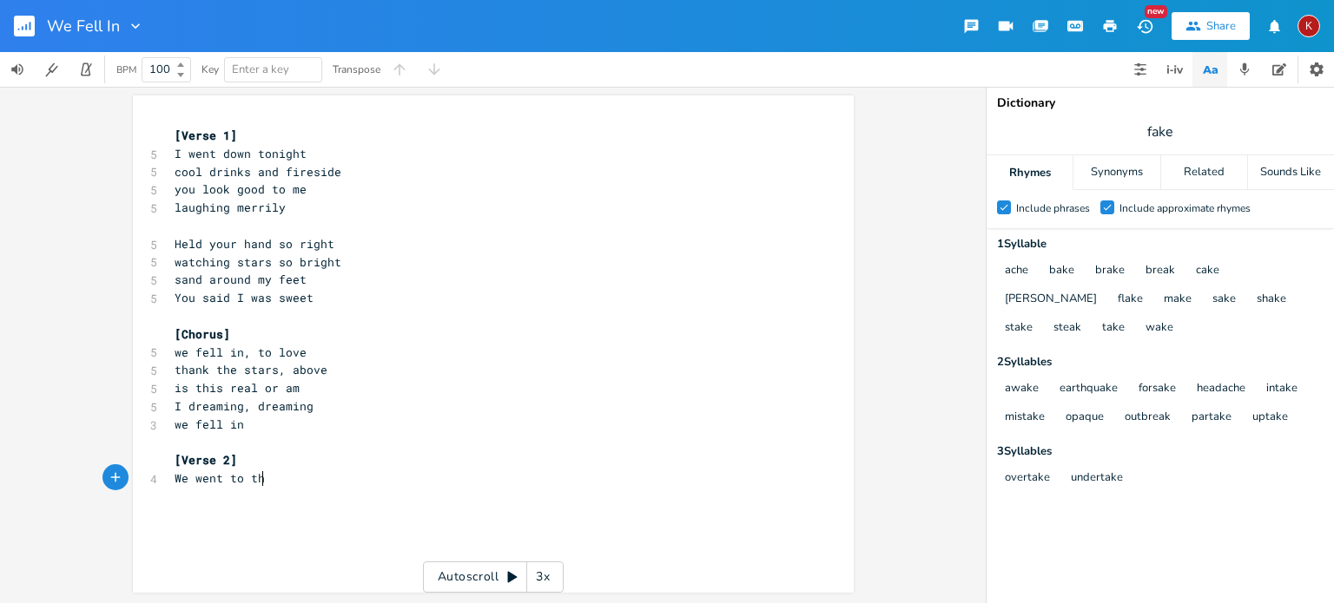
type textarea "We went to the"
type textarea "walked to e=the edge"
type textarea "dge"
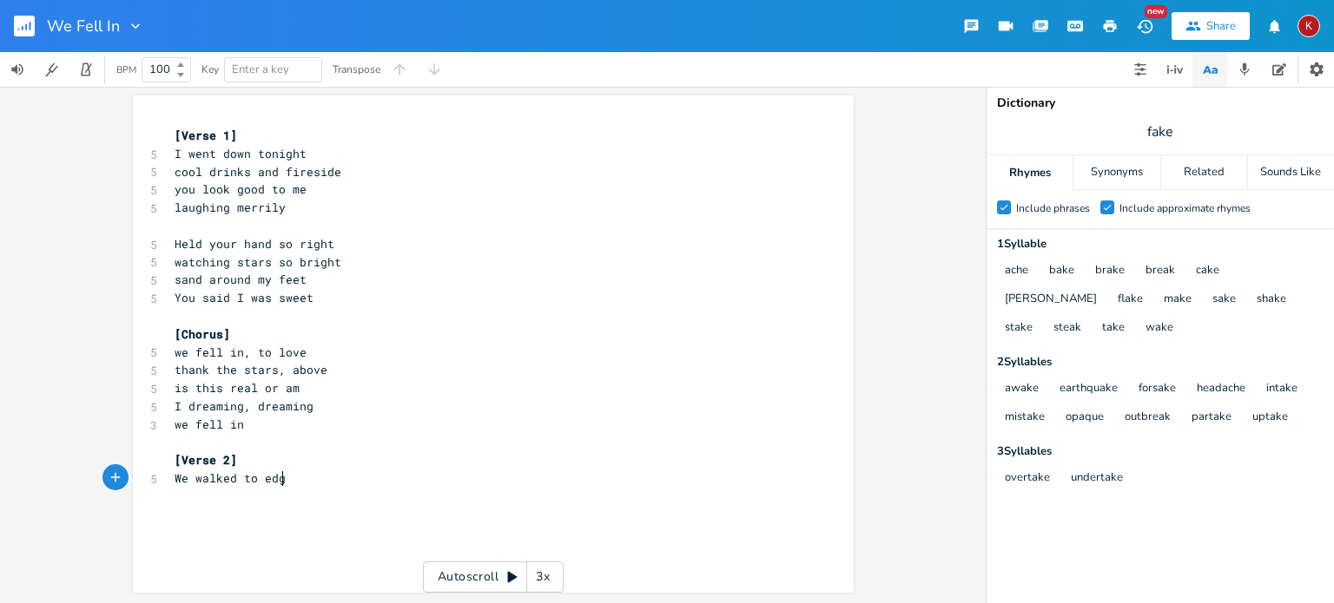
scroll to position [0, 18]
type input "edge"
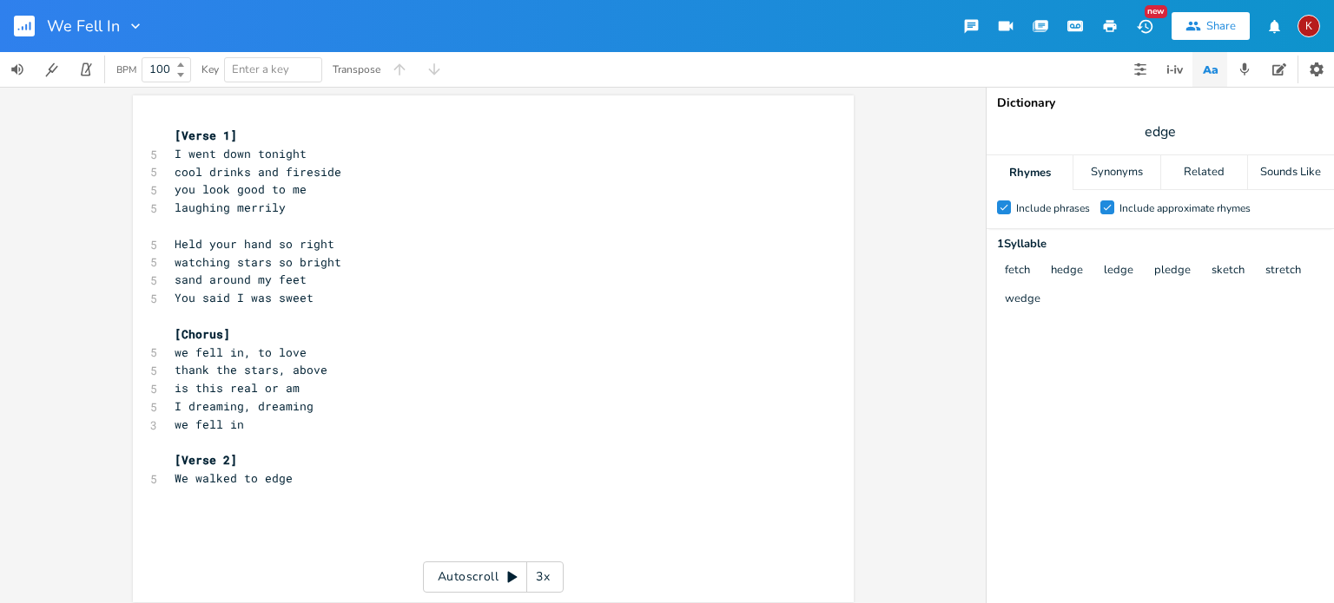
scroll to position [0, 0]
click at [286, 478] on pre "We walked to edge" at bounding box center [484, 479] width 627 height 18
type textarea "sea for miles did streth"
type textarea "ch"
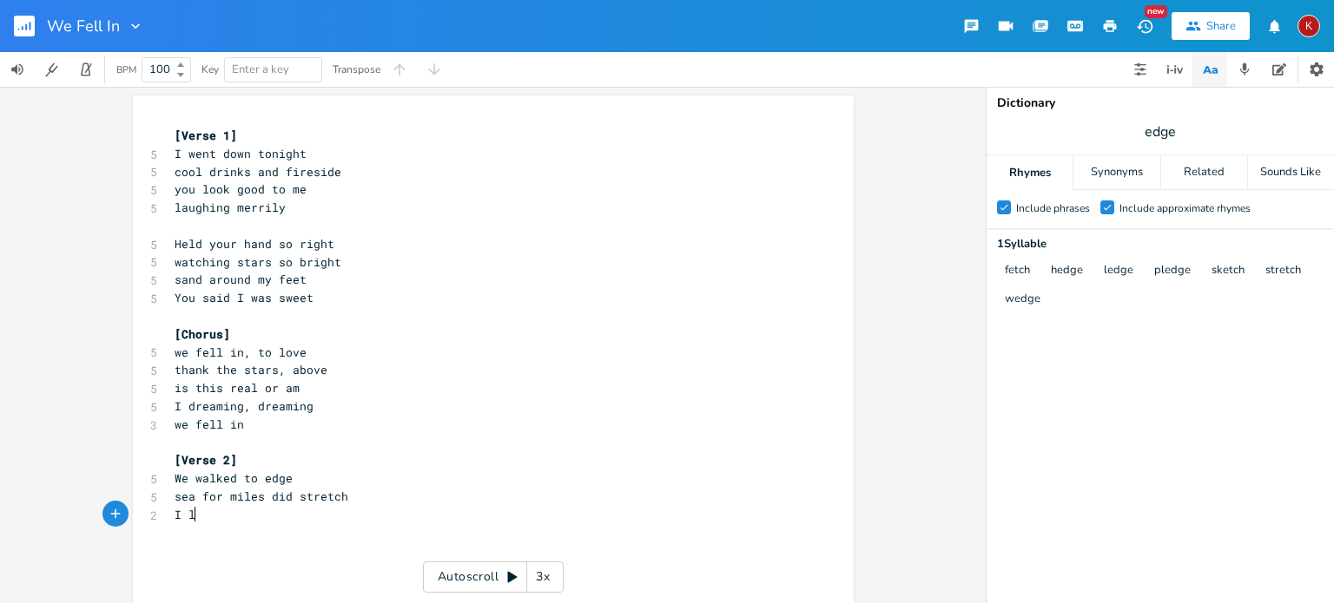
type textarea "I ll"
type textarea "ooked inyour eyes"
click at [243, 520] on span "I looked inyour eyes" at bounding box center [244, 515] width 139 height 16
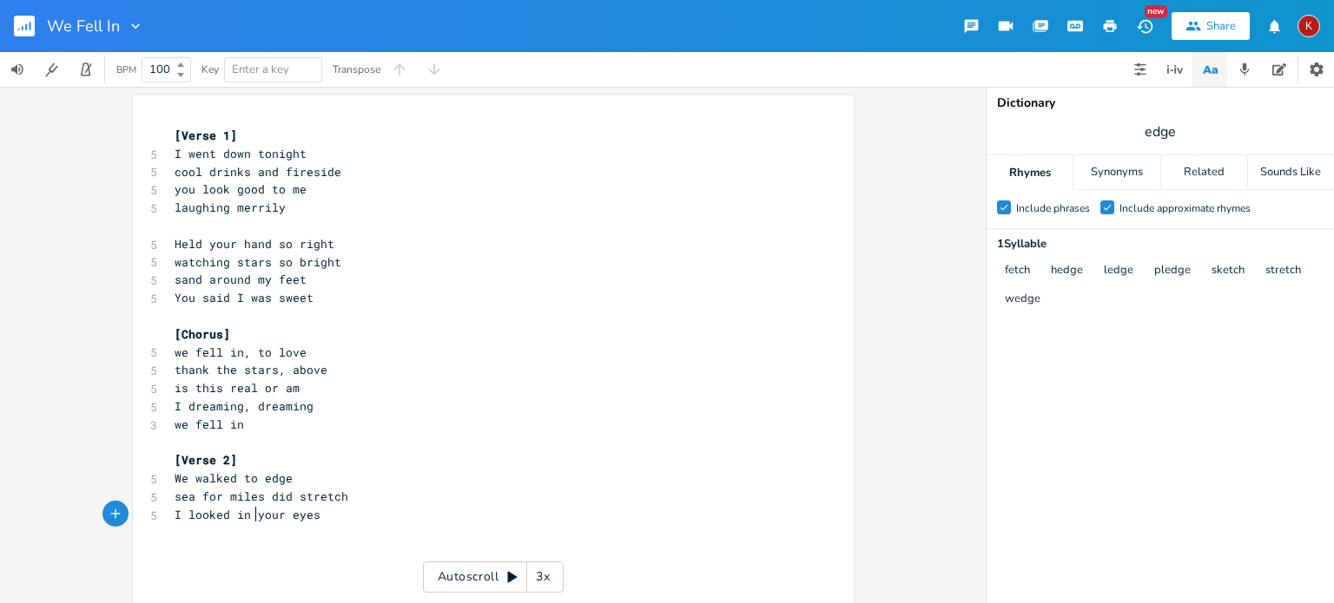
click at [179, 536] on pre "​" at bounding box center [484, 533] width 627 height 18
type textarea "and saw"
click at [1160, 142] on span "edge" at bounding box center [1159, 131] width 347 height 31
type input "eyes"
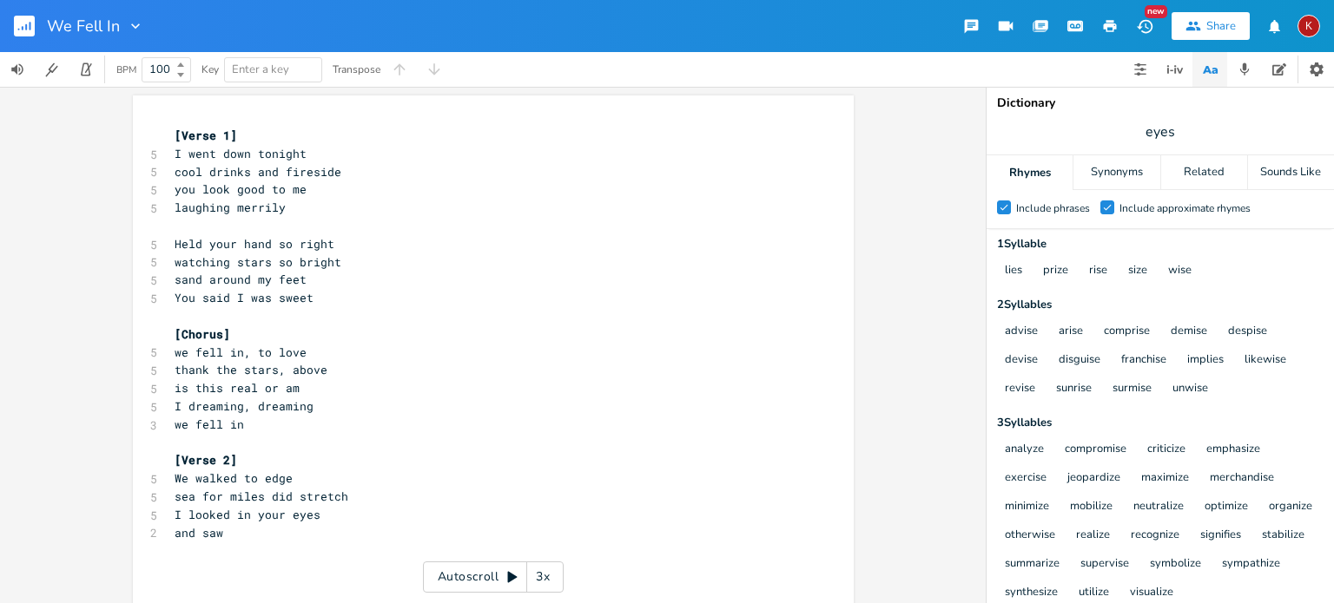
click at [228, 531] on pre "and saw" at bounding box center [484, 533] width 627 height 18
click at [204, 539] on span "and saw" at bounding box center [199, 533] width 49 height 16
type textarea "saw"
click at [204, 539] on span "and saw" at bounding box center [199, 533] width 49 height 16
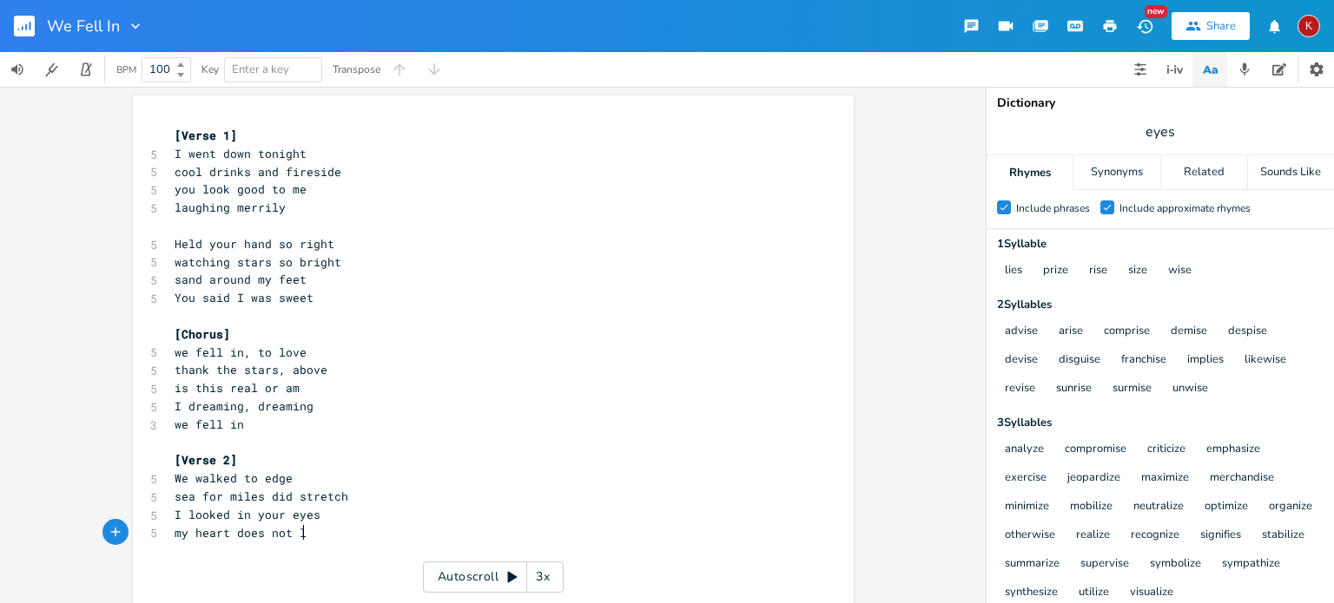
type textarea "my heart does not lie"
type textarea "blue and kinf"
type textarea "d of wid"
type textarea "se"
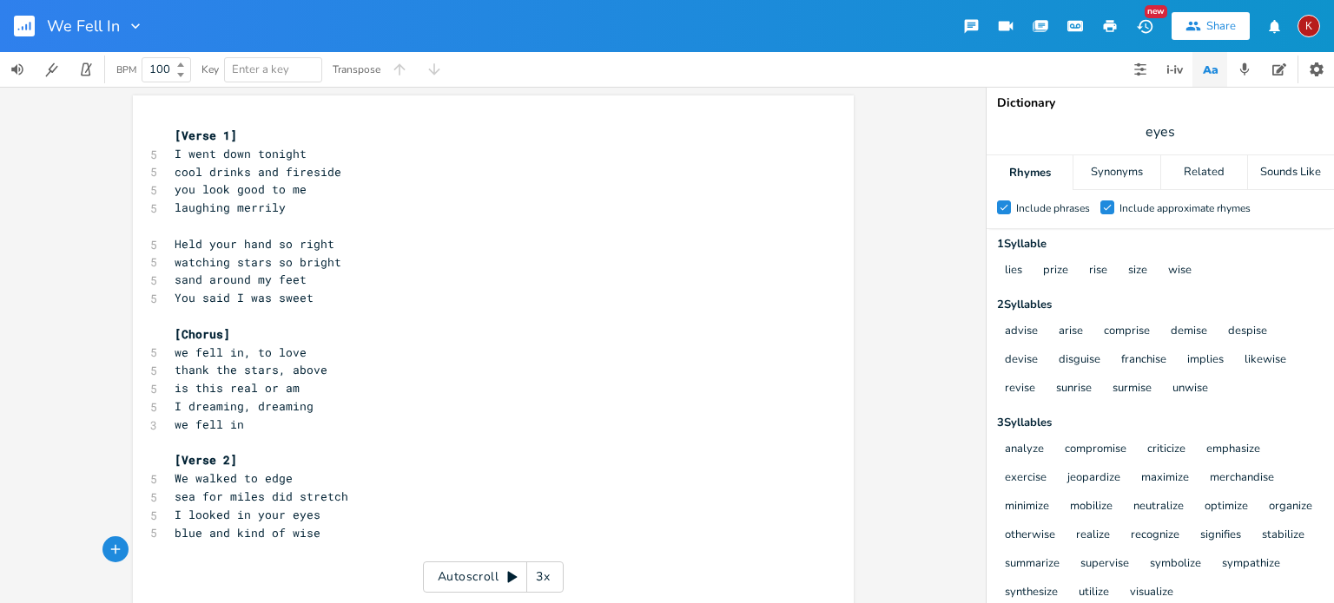
scroll to position [16, 0]
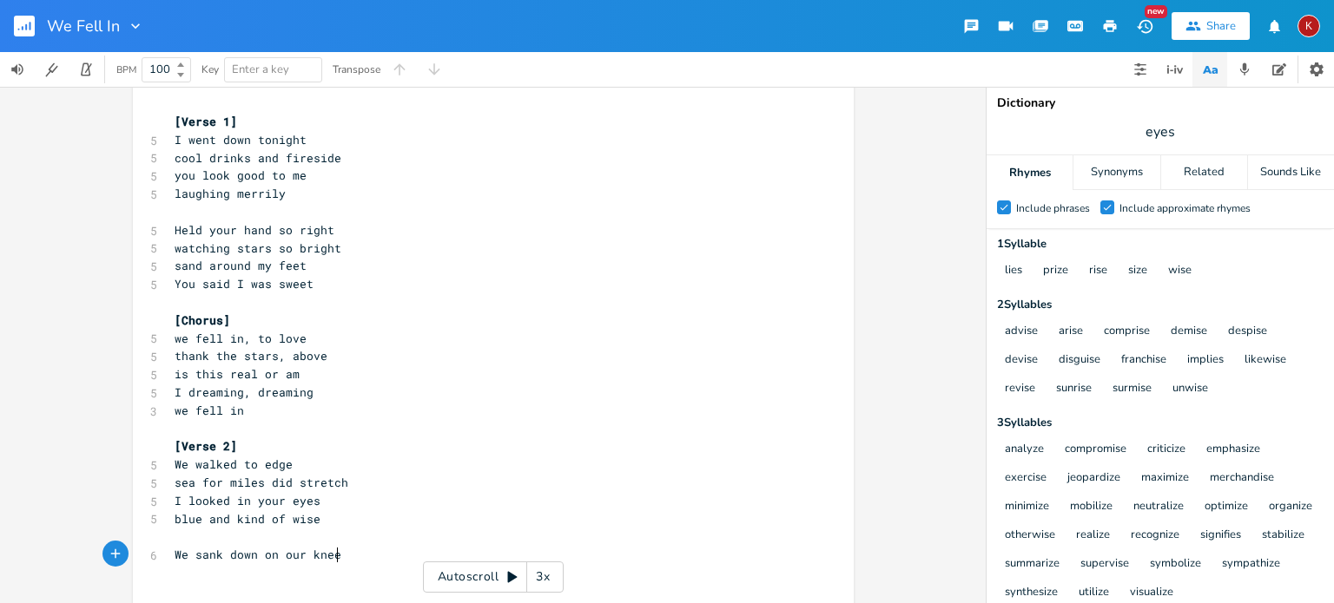
type textarea "We sank down on our knees"
type textarea "to our knees"
click at [193, 555] on span "We sank down to our knees" at bounding box center [262, 555] width 174 height 16
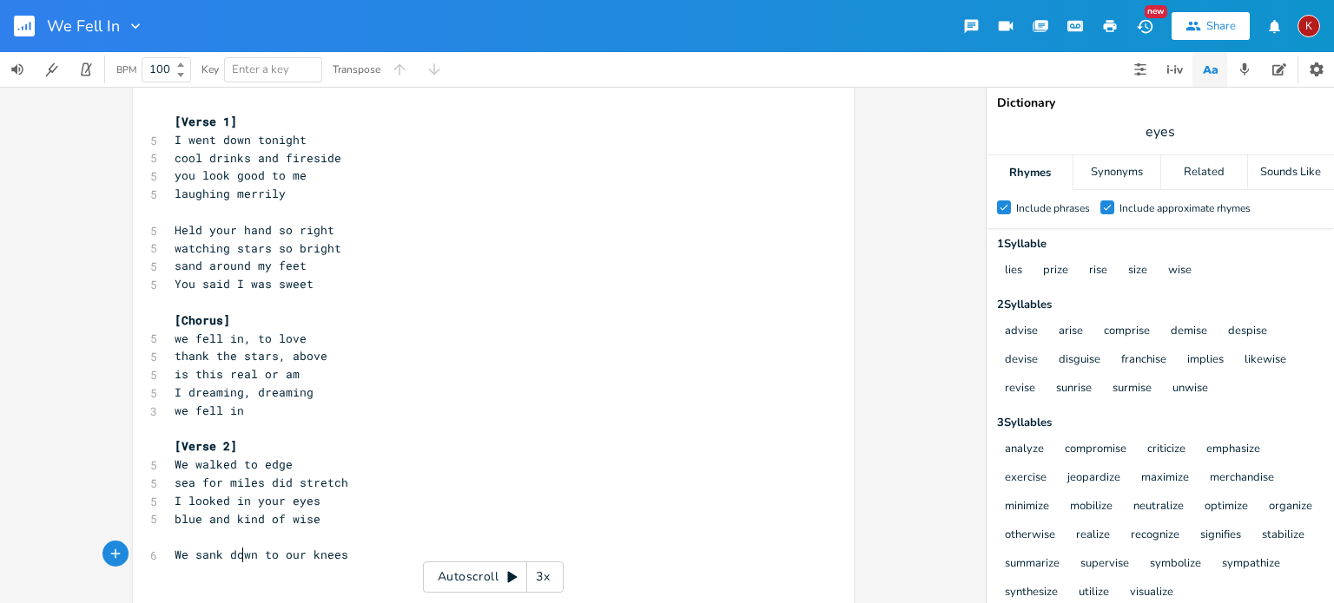
click at [235, 556] on span "We sank down to our knees" at bounding box center [262, 555] width 174 height 16
type textarea "down"
click at [235, 556] on span "We sank down to our knees" at bounding box center [262, 555] width 174 height 16
click at [318, 551] on pre "We sank to our knees" at bounding box center [484, 555] width 627 height 18
type textarea "put your hands on me"
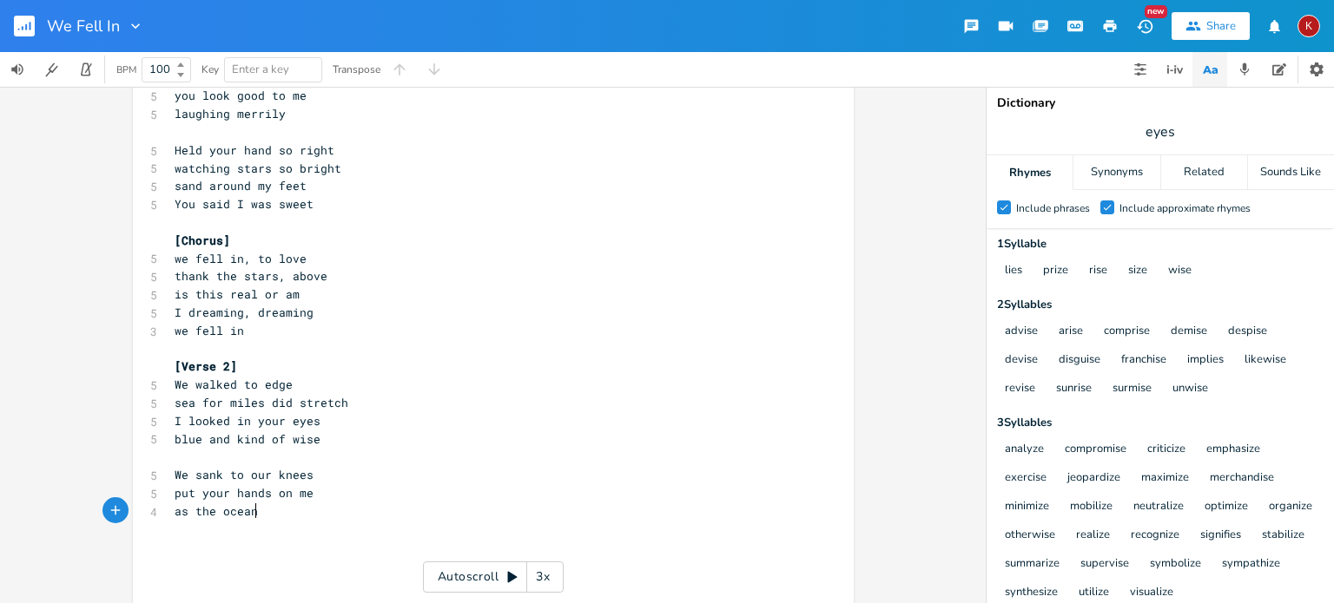
scroll to position [0, 63]
type textarea "as the ocean speaks"
type textarea "our herts"
type input "speaks"
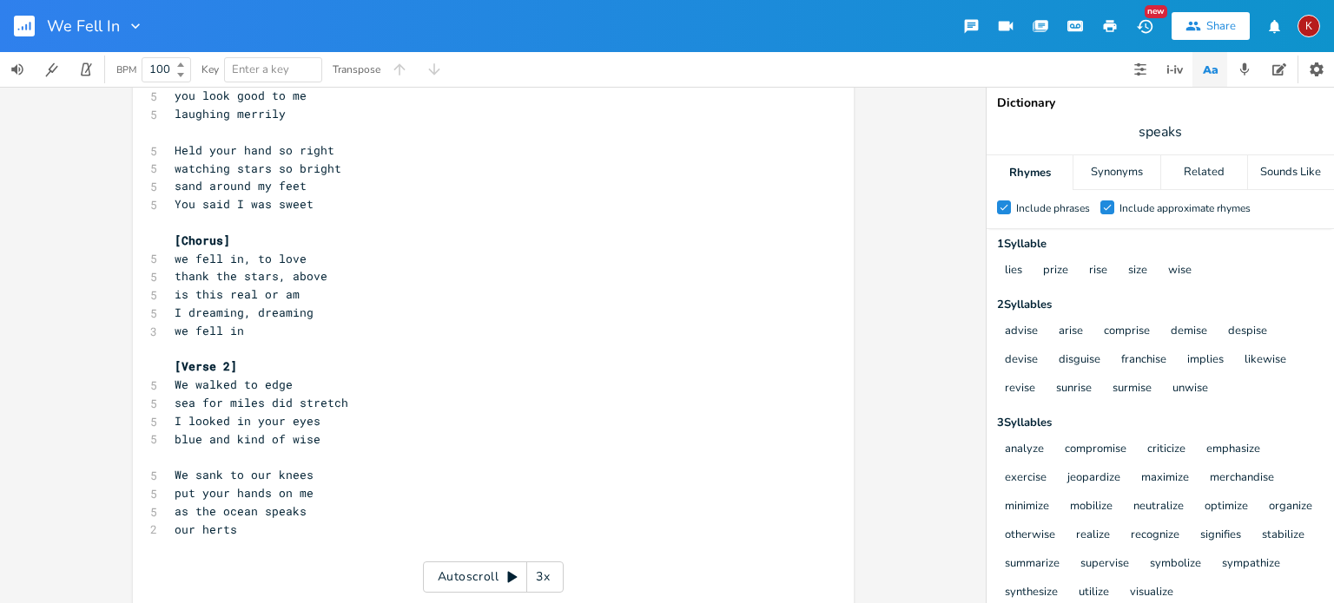
click at [228, 511] on span "as the ocean speaks" at bounding box center [241, 512] width 132 height 16
type textarea "ocean"
click at [228, 511] on span "as the ocean speaks" at bounding box center [241, 512] width 132 height 16
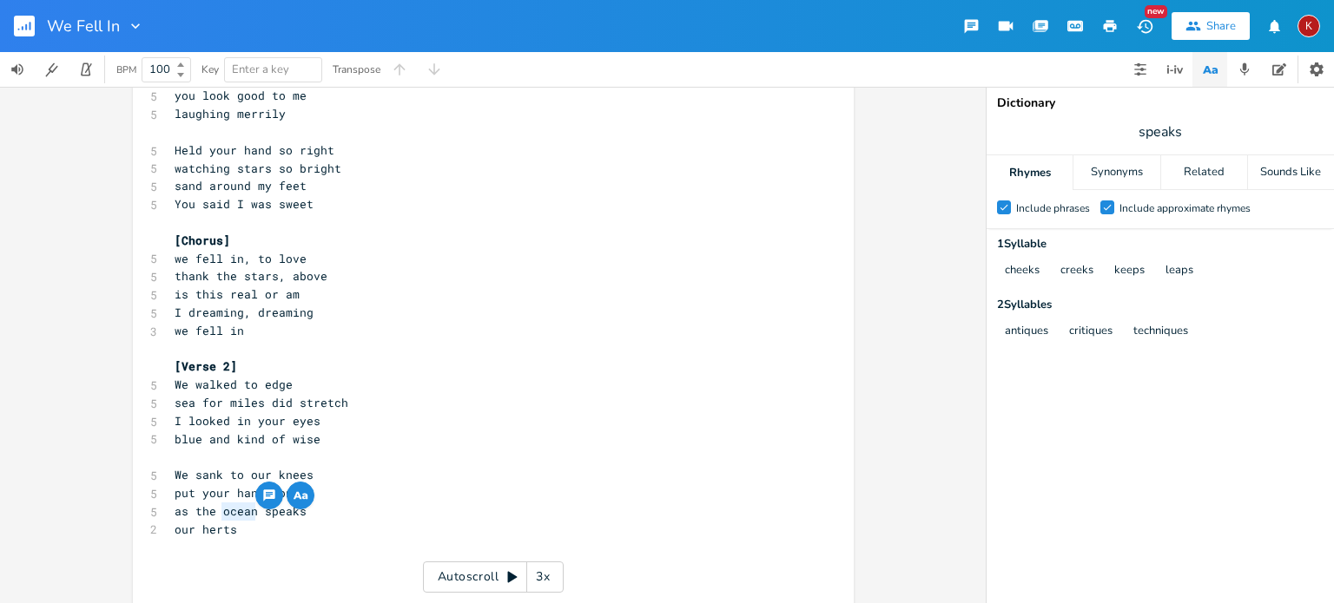
click at [387, 471] on pre "We sank to our knees" at bounding box center [484, 475] width 627 height 18
click at [237, 512] on span "as the ocean speaks" at bounding box center [241, 512] width 132 height 16
type textarea "waves"
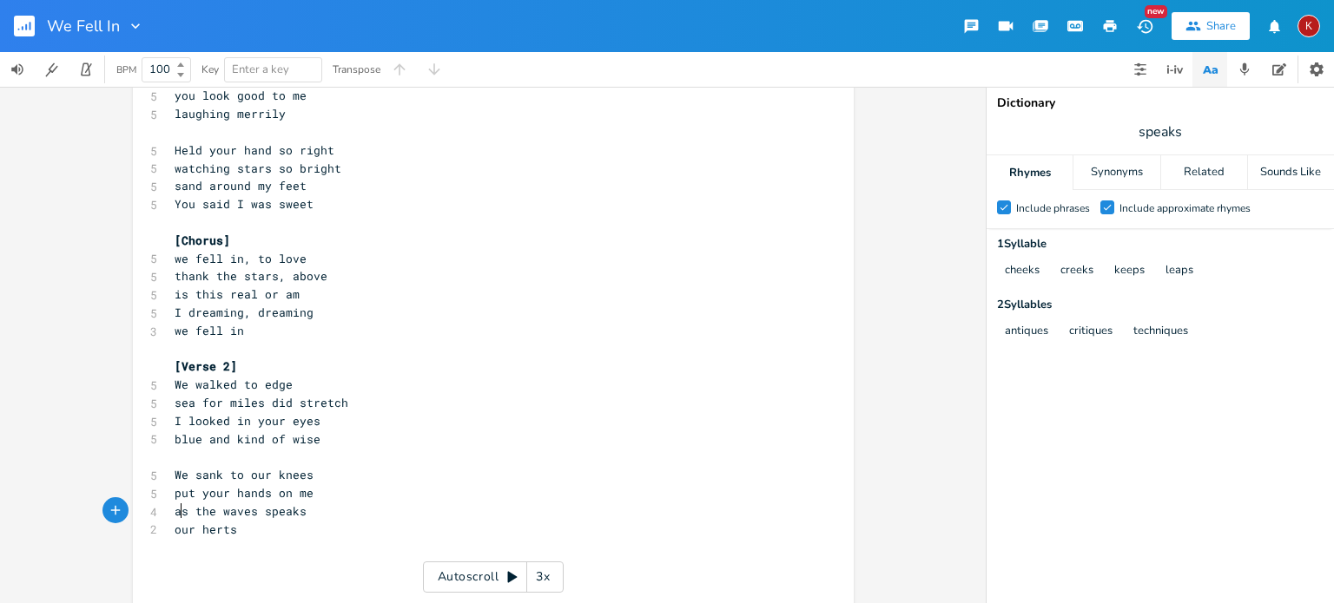
click at [175, 512] on span "as the waves speaks" at bounding box center [241, 512] width 132 height 16
type textarea "gentle waves did"
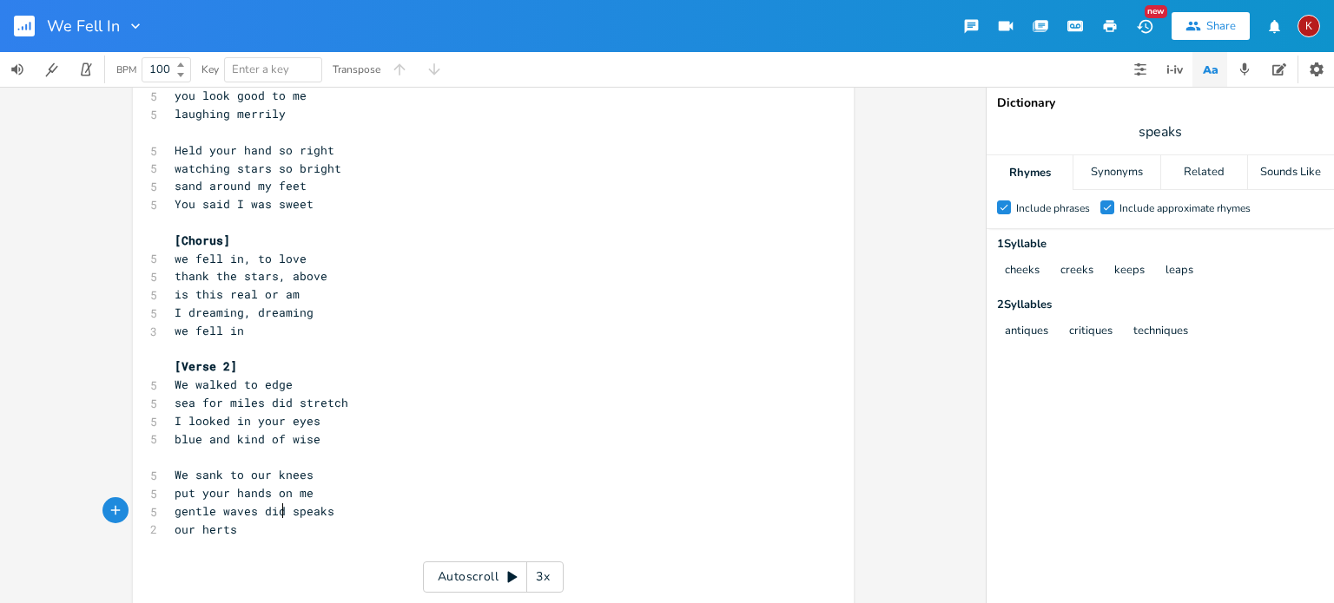
scroll to position [0, 87]
click at [325, 511] on pre "gentle waves did speaks" at bounding box center [484, 512] width 627 height 18
click at [234, 531] on pre "our herts" at bounding box center [484, 530] width 627 height 18
type textarea "arts"
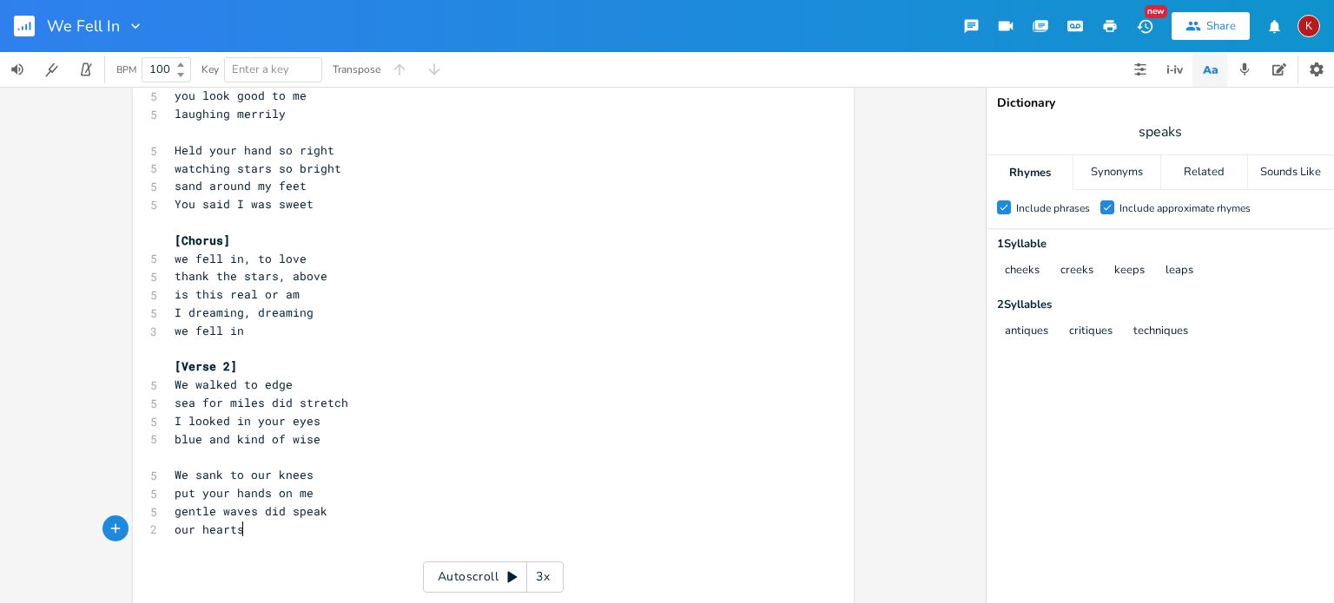
click at [308, 405] on span "sea for miles did stretch" at bounding box center [262, 403] width 174 height 16
type textarea "reach"
click at [425, 353] on pre "​" at bounding box center [484, 349] width 627 height 18
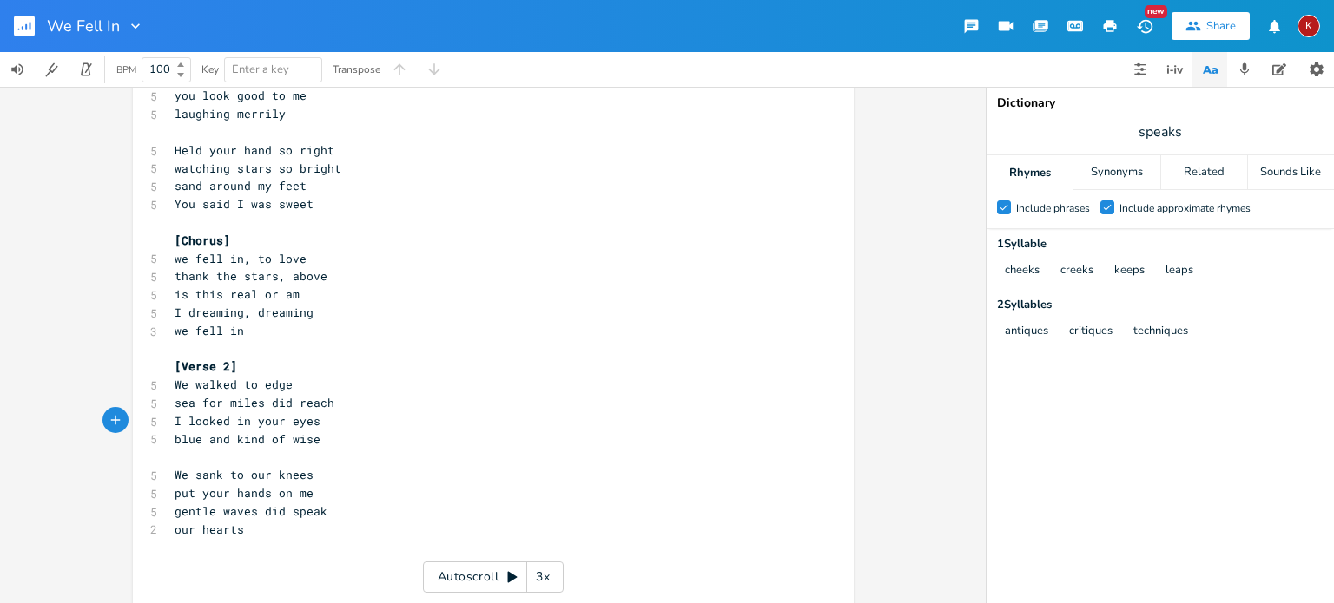
click at [175, 423] on span "I looked in your eyes" at bounding box center [248, 421] width 146 height 16
type textarea "Captured byu"
click at [191, 511] on span "gentle waves did speak" at bounding box center [251, 512] width 153 height 16
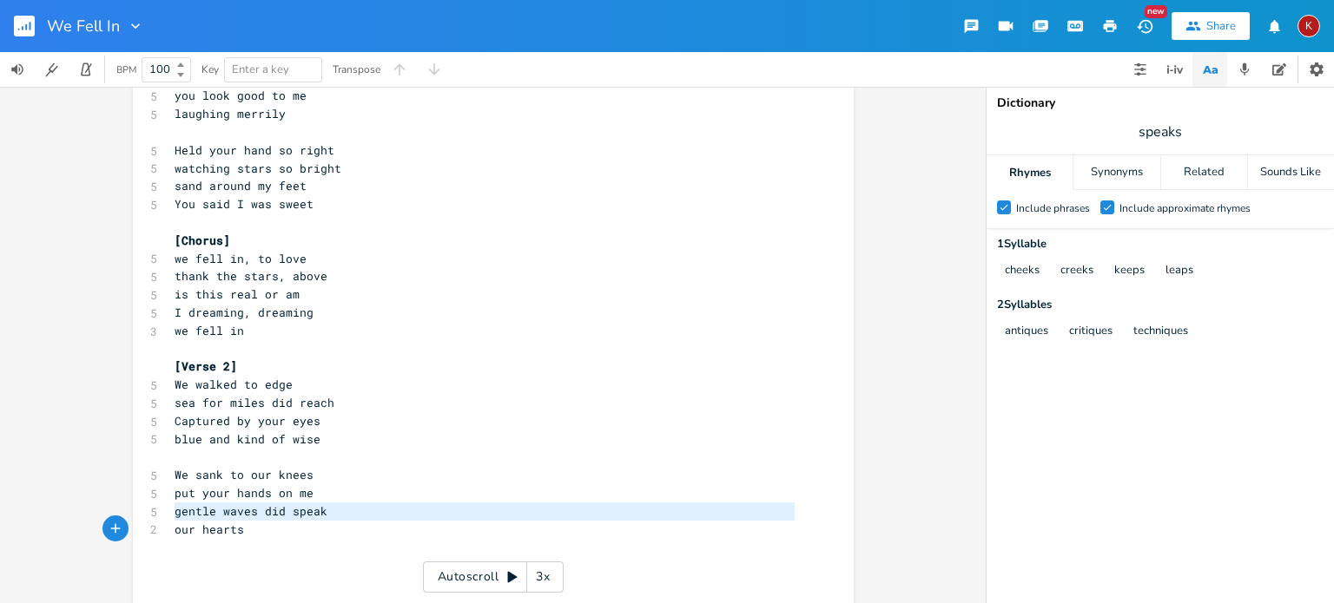
click at [191, 511] on span "gentle waves did speak" at bounding box center [251, 512] width 153 height 16
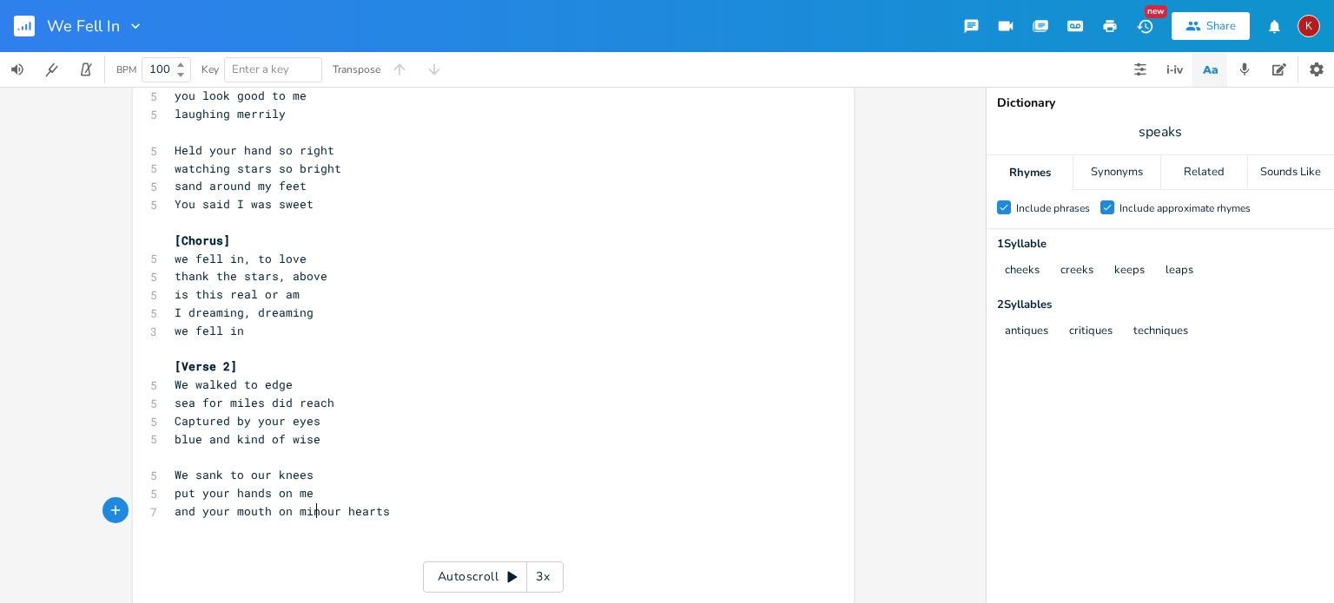
scroll to position [0, 125]
type textarea "and your mouth on mine"
click at [1170, 129] on input "speaks" at bounding box center [1159, 131] width 43 height 19
type input "time"
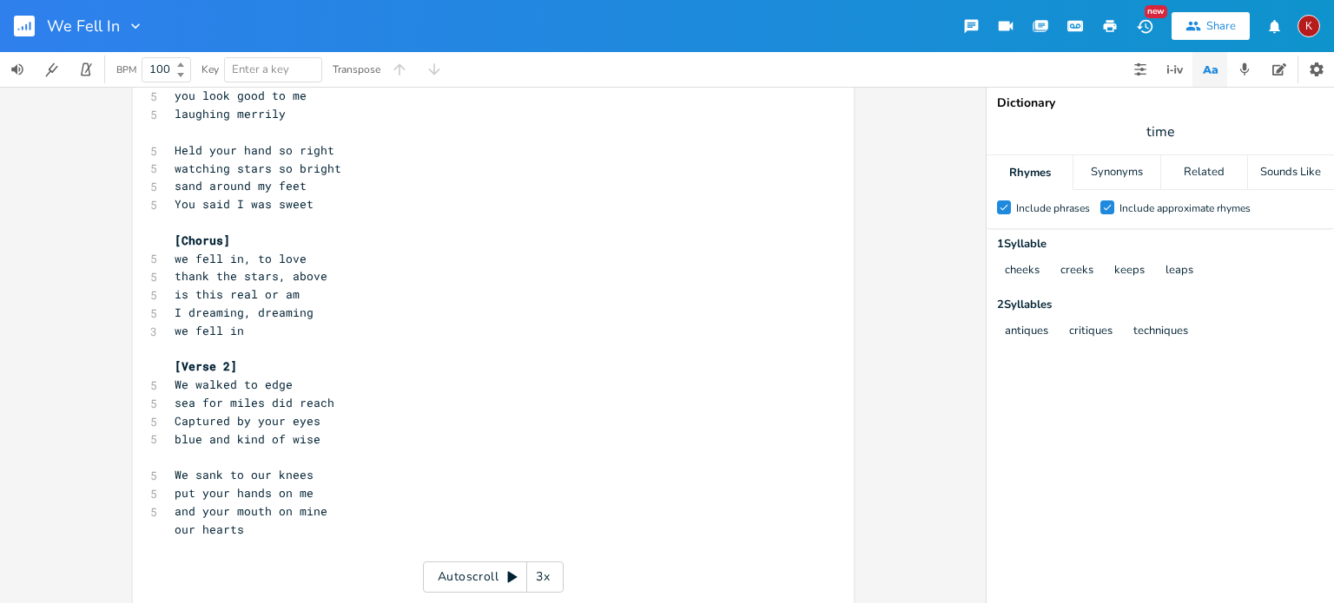
click at [253, 531] on pre "our hearts" at bounding box center [484, 530] width 627 height 18
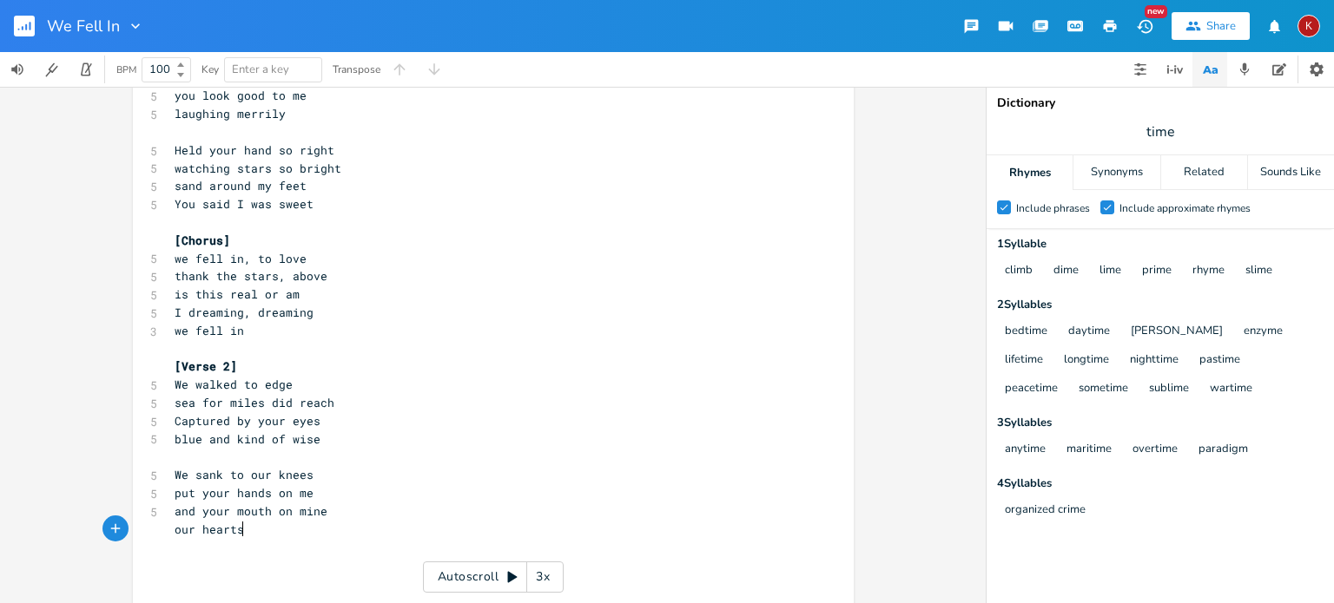
click at [247, 510] on span "and your mouth on mine" at bounding box center [251, 512] width 153 height 16
type textarea "gentle waves"
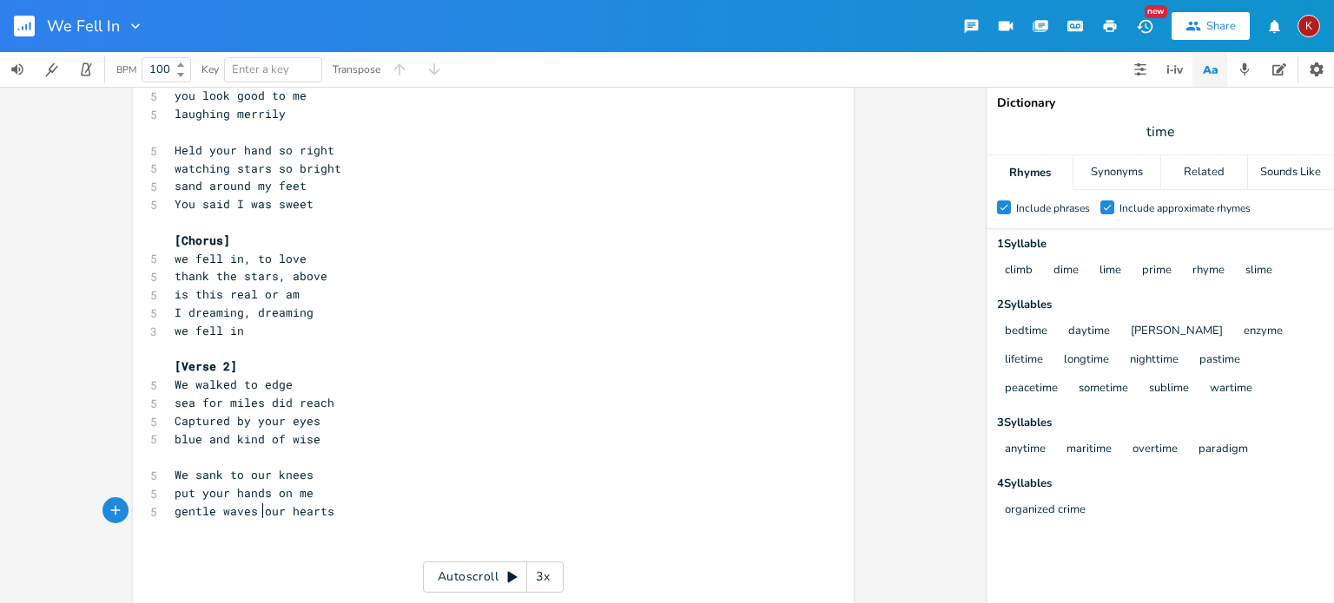
scroll to position [0, 71]
click at [271, 517] on pre "gentle waves" at bounding box center [484, 512] width 627 height 18
type textarea "nearby"
click at [245, 529] on pre "our hearts" at bounding box center [484, 530] width 627 height 18
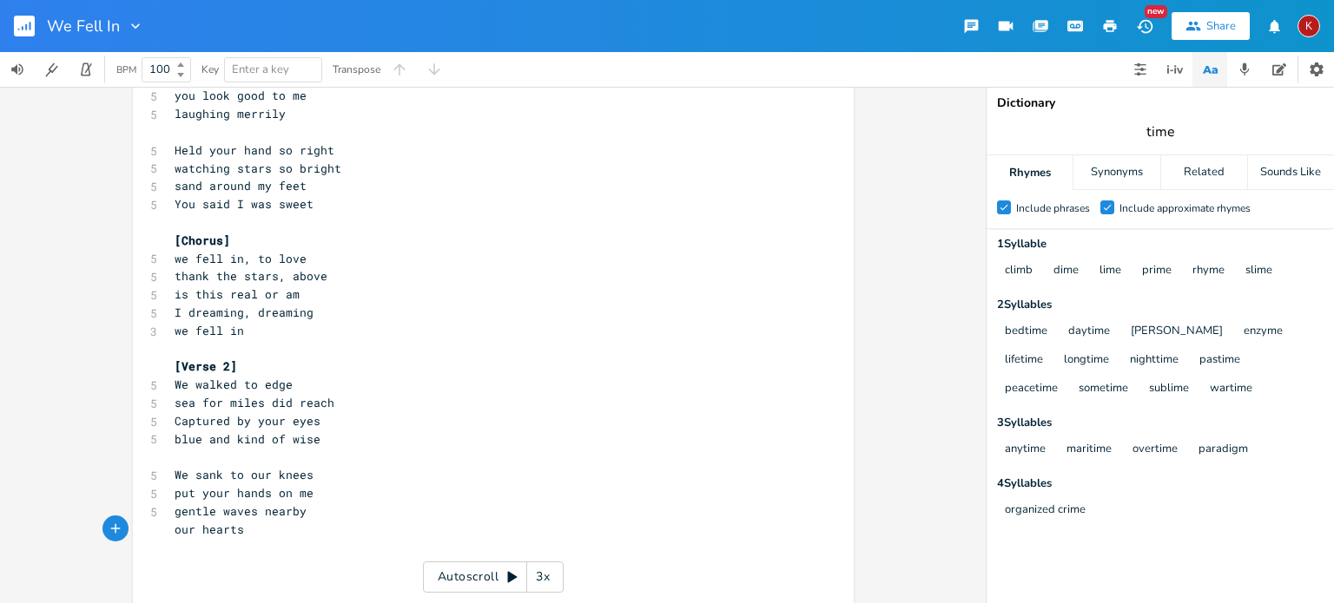
click at [1160, 125] on input "time" at bounding box center [1160, 131] width 28 height 19
type input "by"
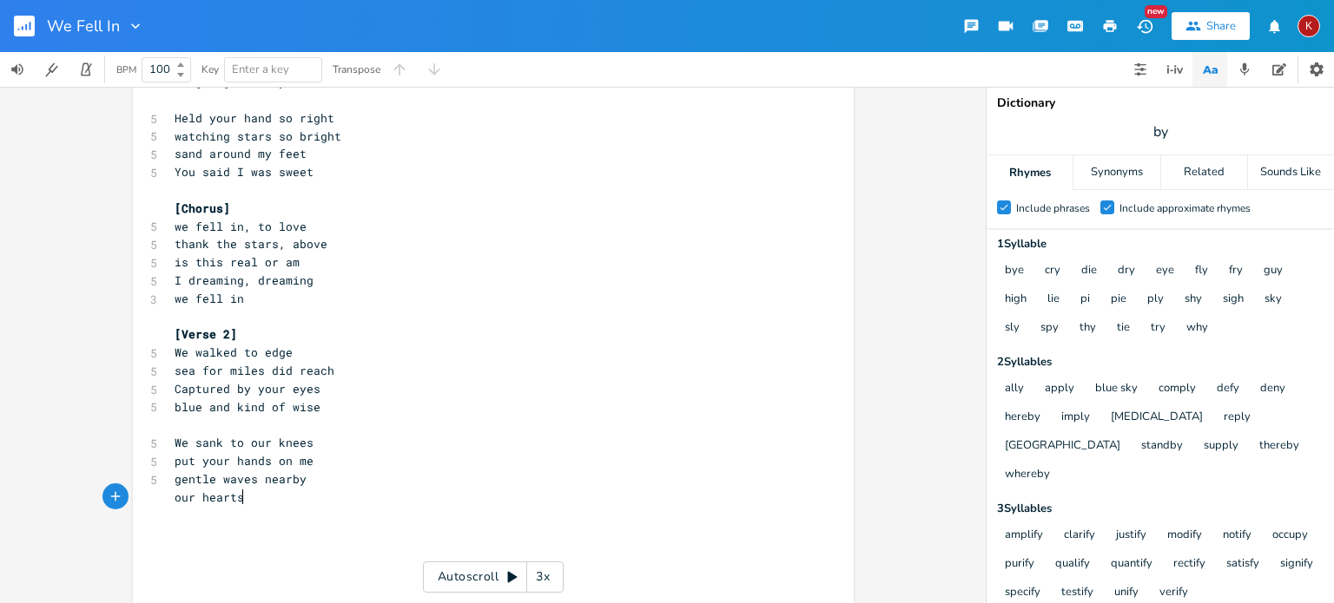
scroll to position [0, 0]
click at [240, 499] on pre "our hearts" at bounding box center [484, 498] width 627 height 18
type textarea "hearts now soaring [PERSON_NAME]"
type textarea "igh"
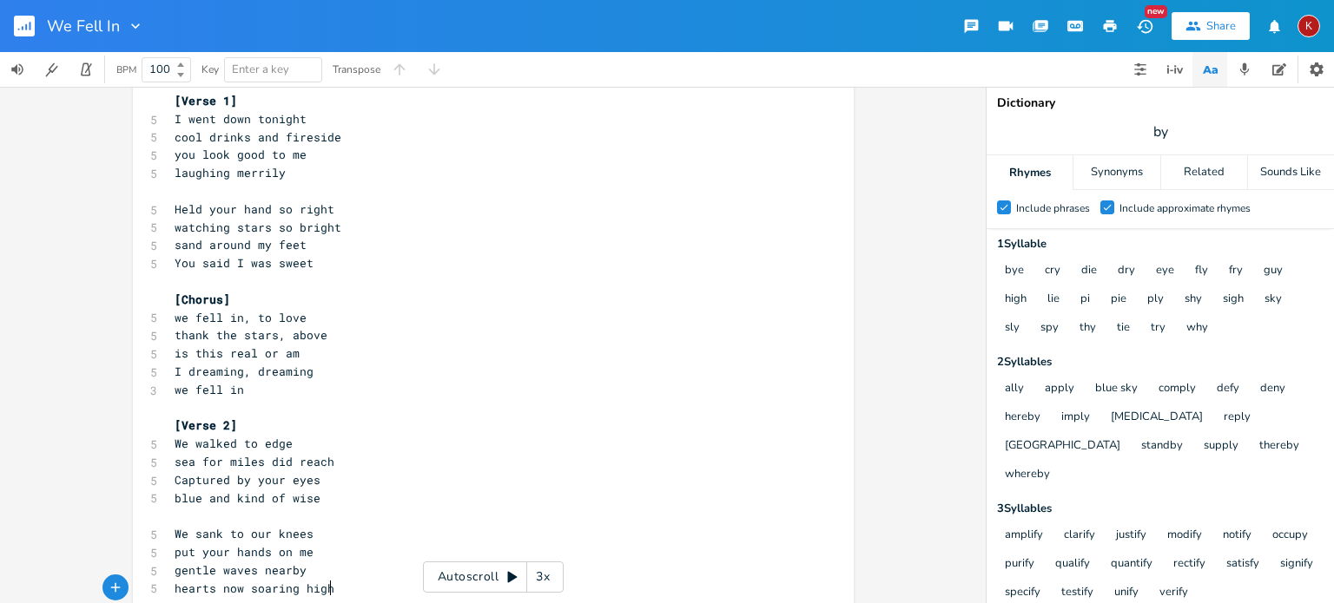
scroll to position [37, 0]
click at [249, 353] on span "is this real or am" at bounding box center [237, 353] width 125 height 16
type textarea ","
click at [318, 375] on pre "I dreaming, dreaming" at bounding box center [484, 371] width 627 height 18
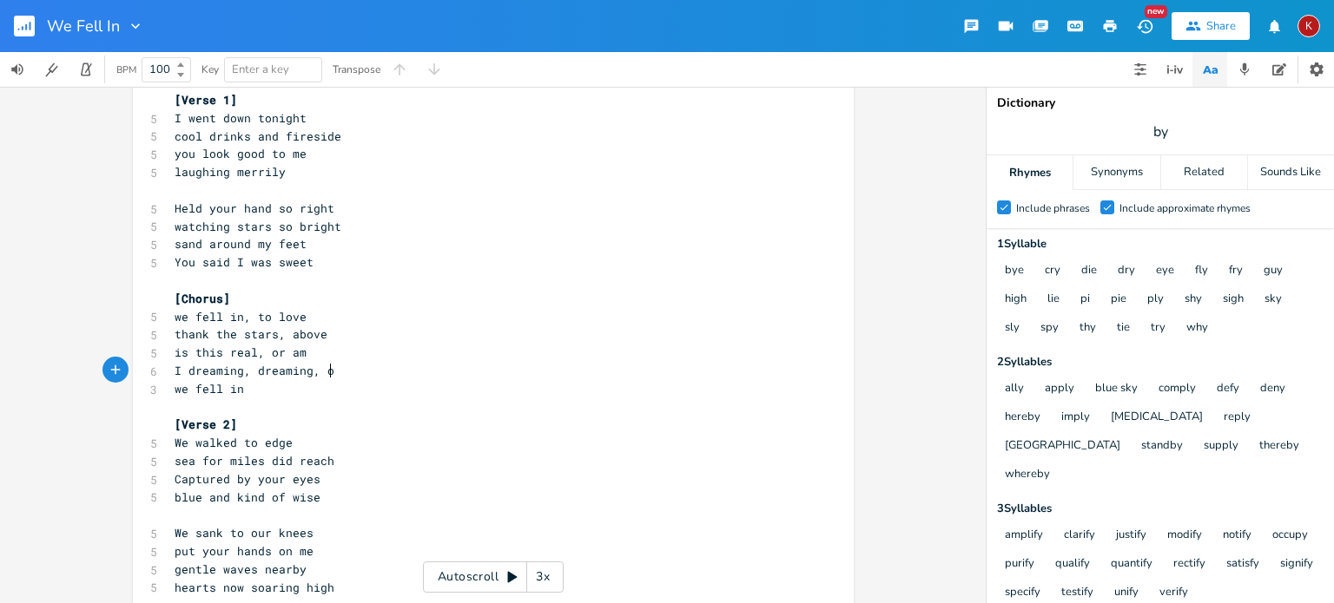
type textarea ", [GEOGRAPHIC_DATA]"
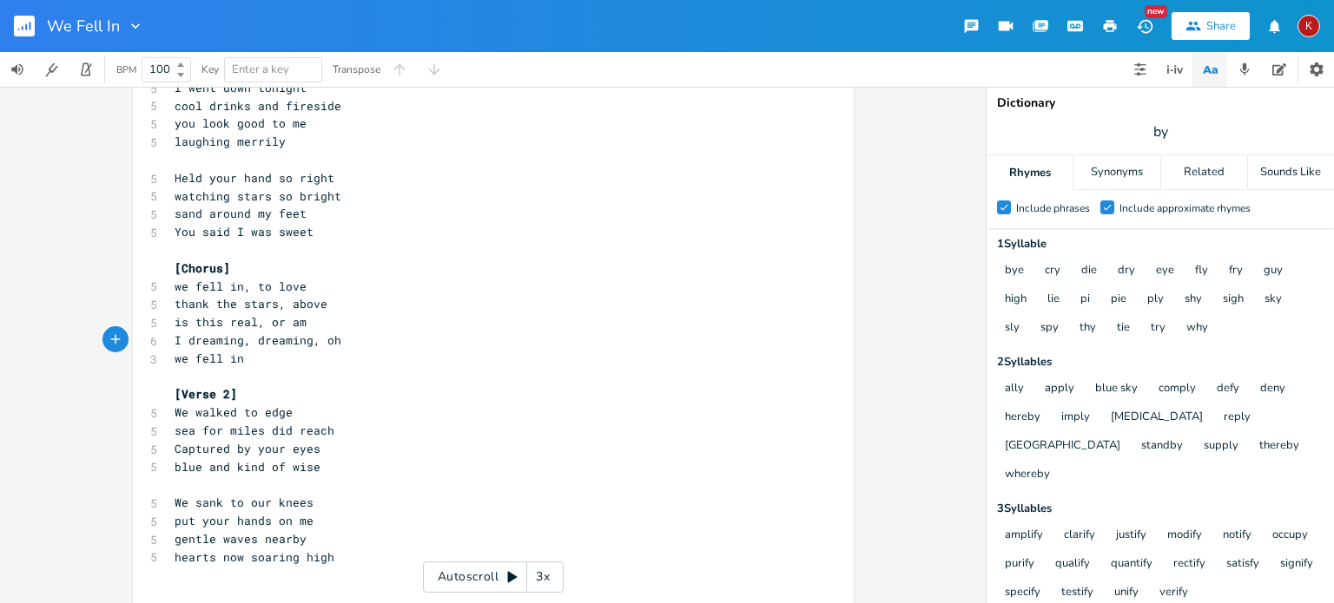
scroll to position [155, 0]
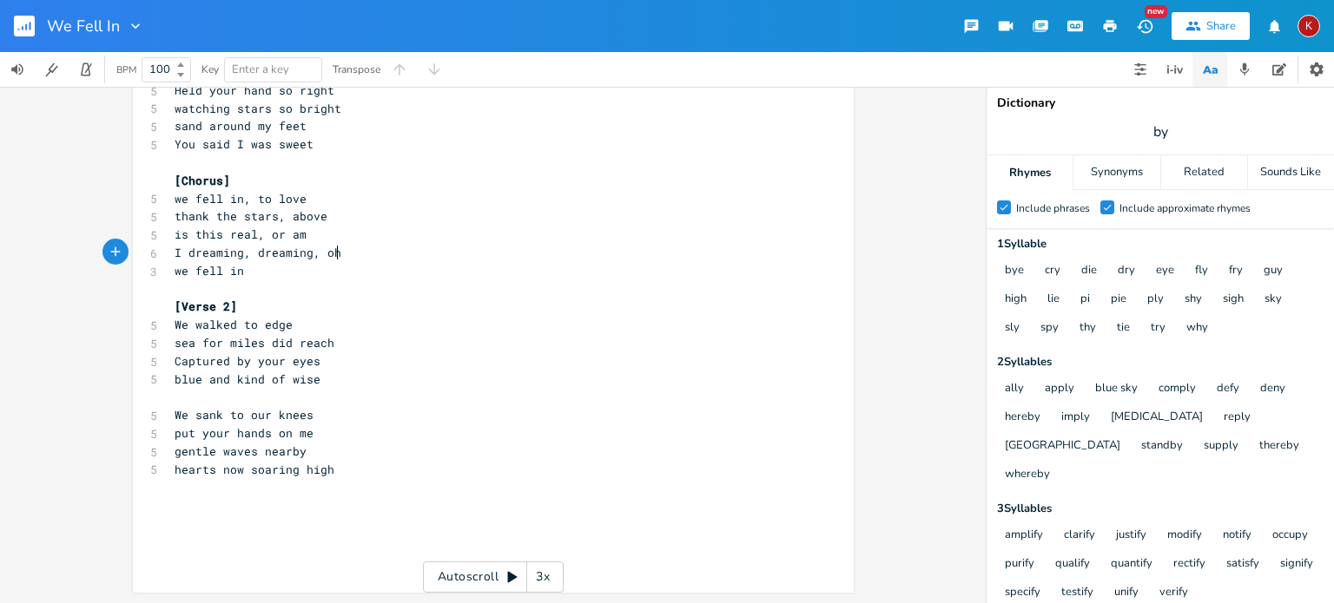
click at [175, 511] on pre "​" at bounding box center [484, 506] width 627 height 18
type textarea "{"
type textarea "[Chorud"
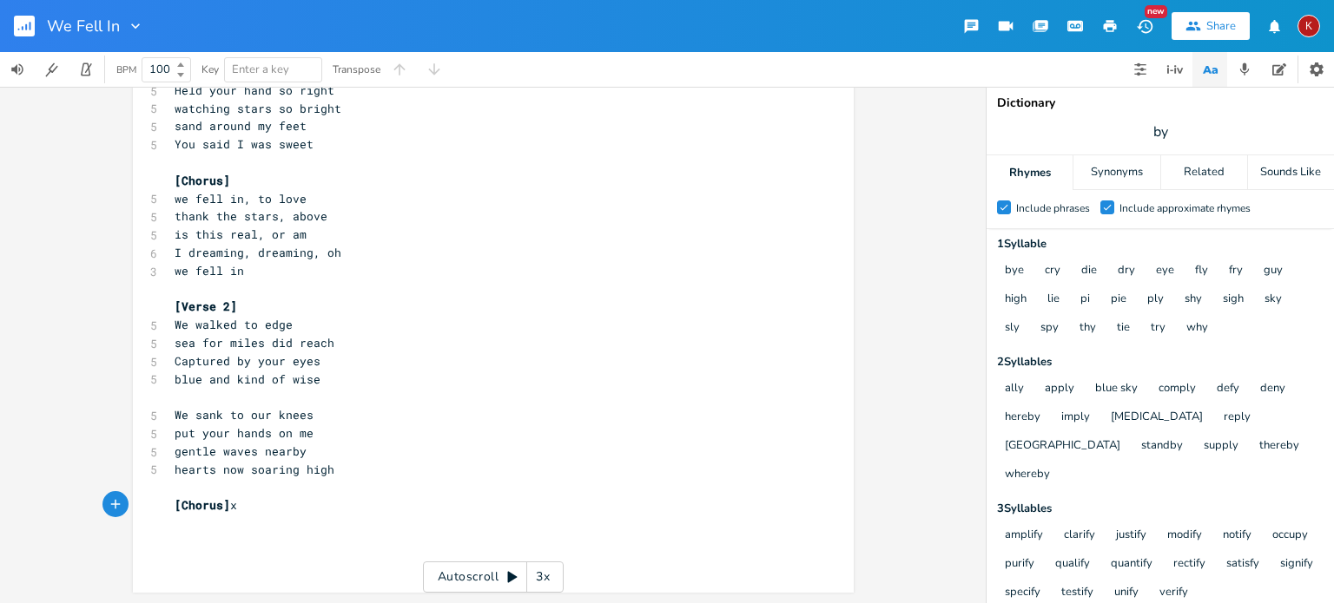
type textarea "s] x 2"
type textarea "rpt dreaming"
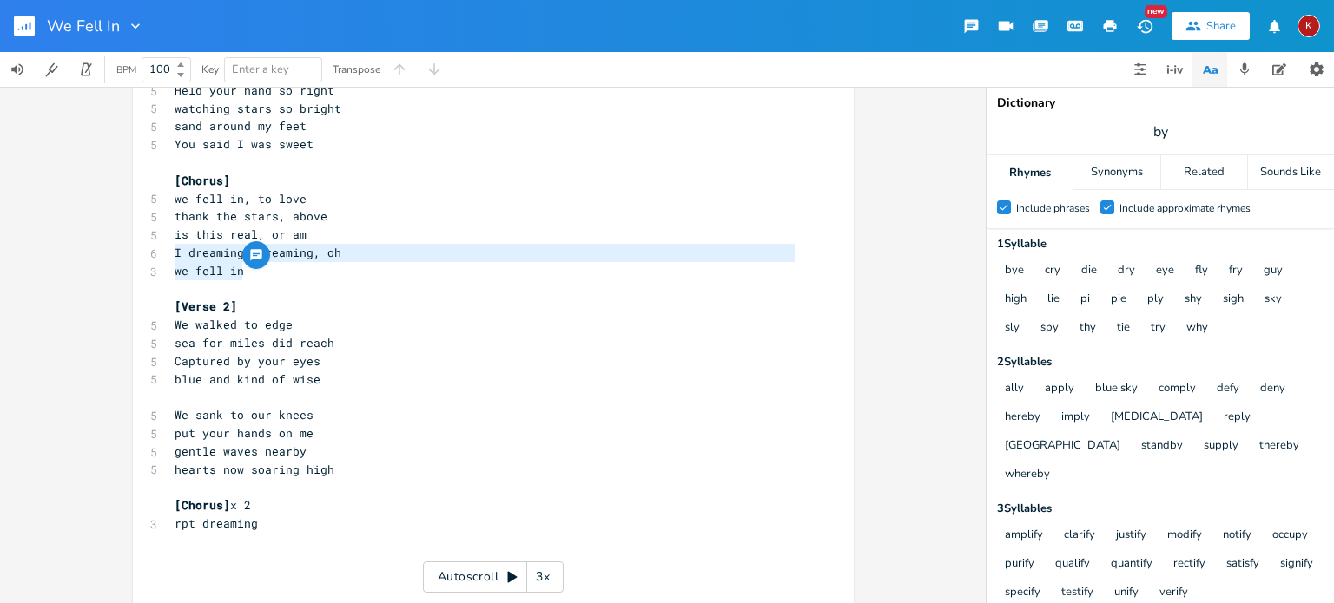
drag, startPoint x: 244, startPoint y: 270, endPoint x: 162, endPoint y: 260, distance: 82.3
click at [162, 260] on div "I dreaming, dreaming, oh we fell in x [Verse 1] 5 I went down tonight 5 cool dr…" at bounding box center [493, 276] width 721 height 669
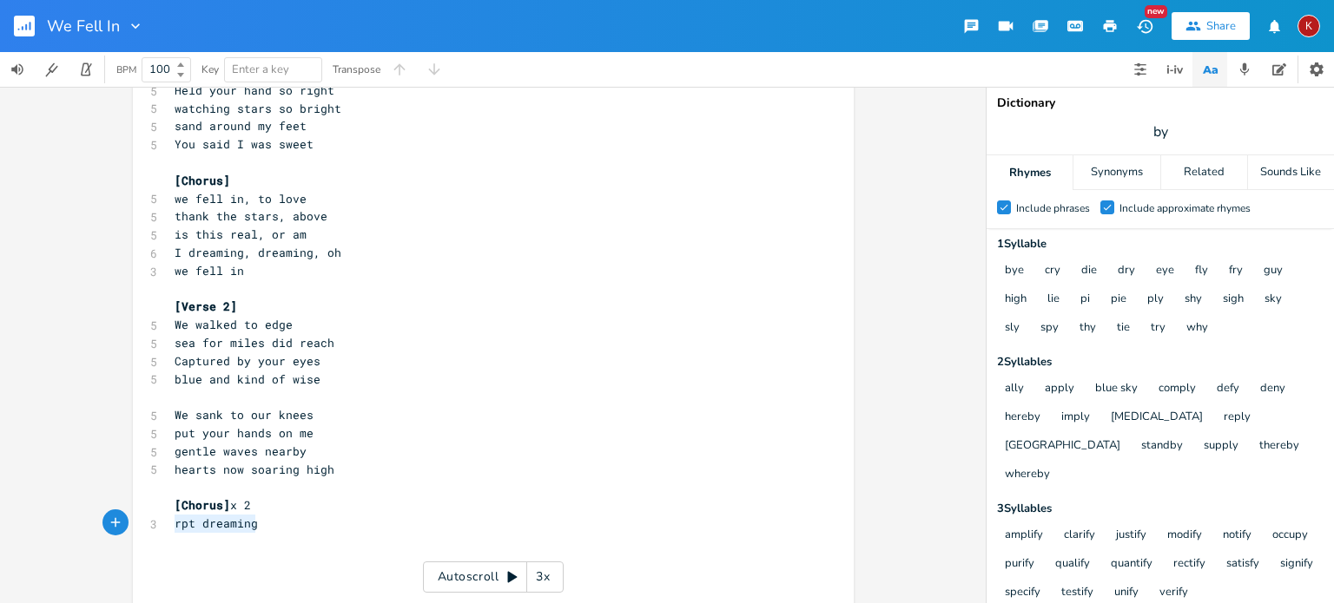
drag, startPoint x: 251, startPoint y: 524, endPoint x: 166, endPoint y: 520, distance: 85.2
click at [171, 520] on pre "rpt dreaming" at bounding box center [484, 524] width 627 height 18
type textarea "then"
paste textarea
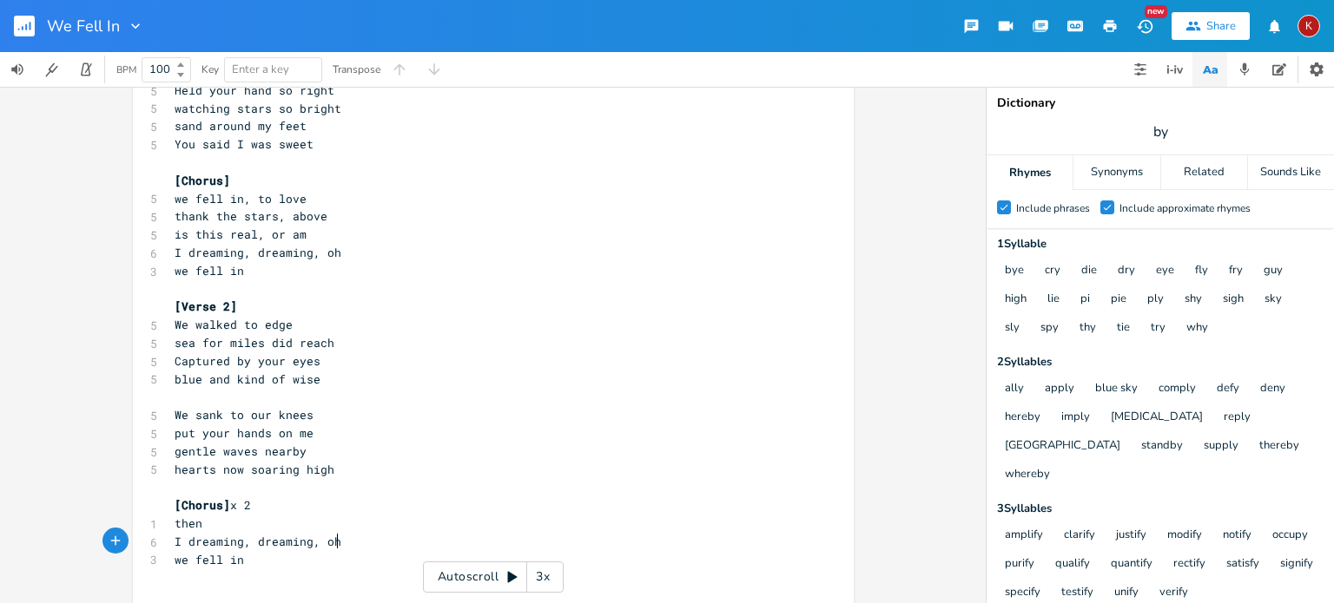
click at [363, 543] on pre "I dreaming, dreaming, oh" at bounding box center [484, 542] width 627 height 18
type textarea "x"
type textarea "then"
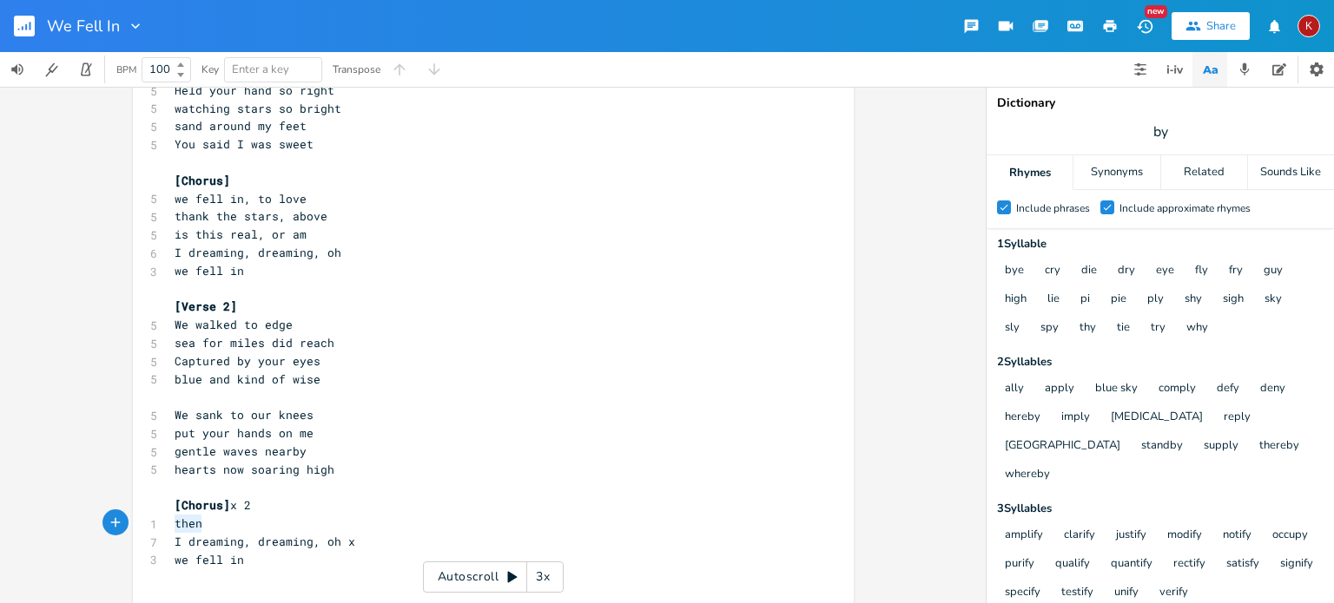
drag, startPoint x: 204, startPoint y: 527, endPoint x: 163, endPoint y: 524, distance: 41.0
click at [163, 524] on div "then x [Verse 1] 5 I went down tonight 5 cool drinks and fireside 5 you look go…" at bounding box center [493, 295] width 721 height 706
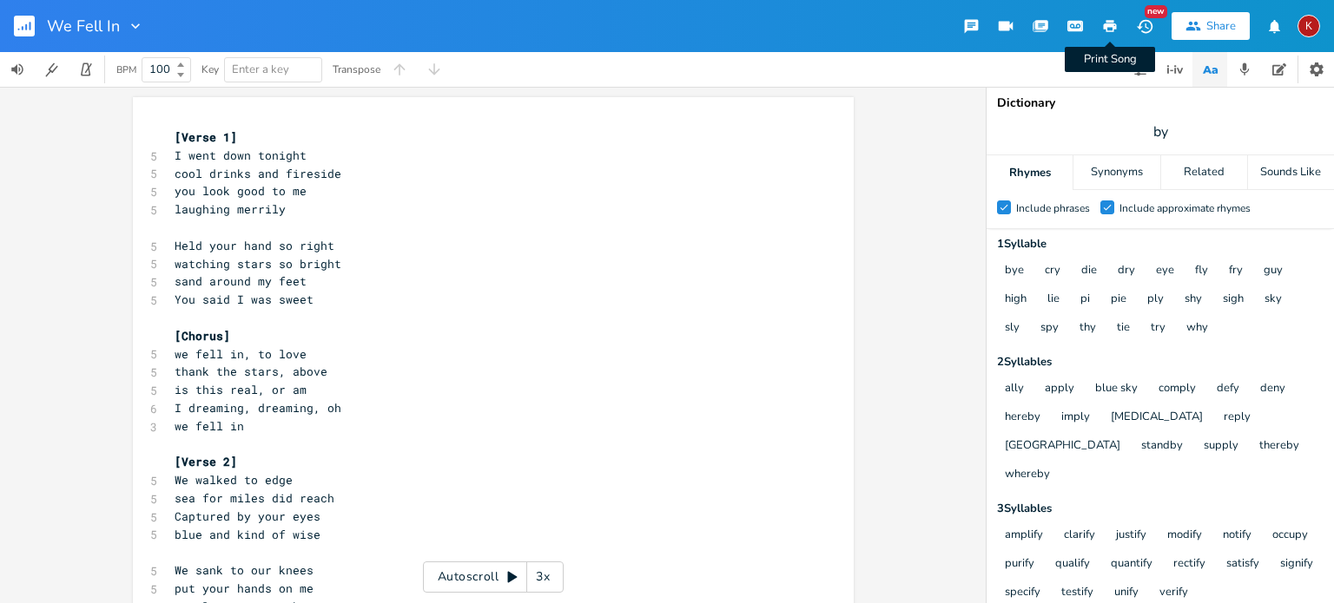
type textarea "[Outro]"
click at [1107, 23] on icon "button" at bounding box center [1110, 26] width 13 height 12
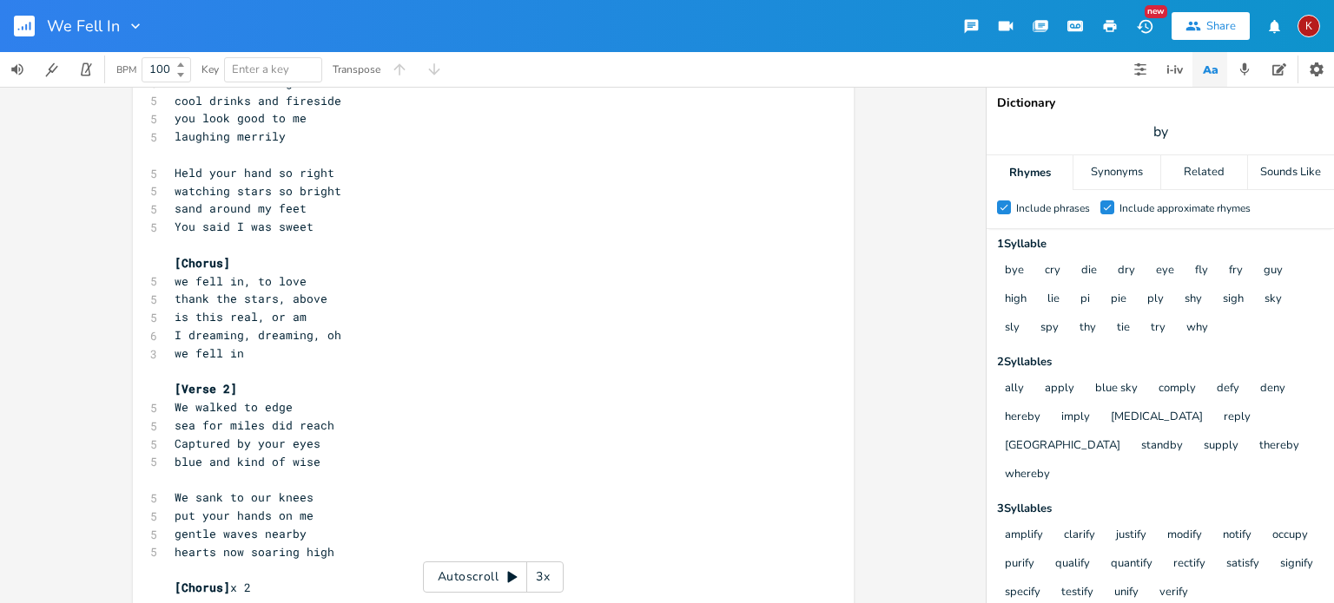
scroll to position [73, 0]
